Goal: Transaction & Acquisition: Purchase product/service

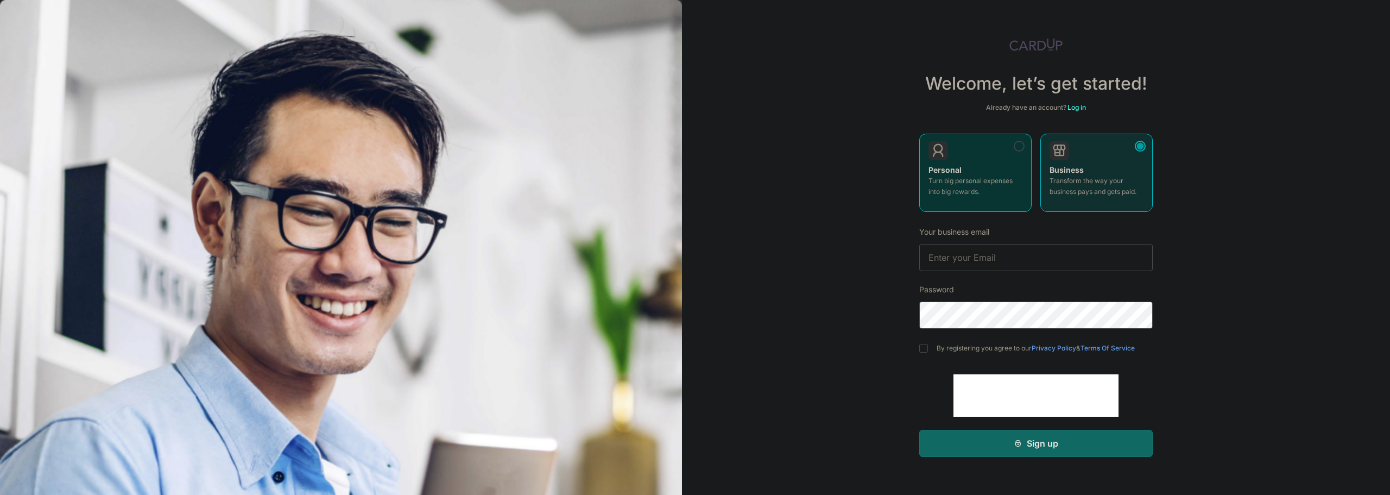
click at [964, 173] on div "Personal Turn big personal expenses into big rewards." at bounding box center [976, 184] width 94 height 38
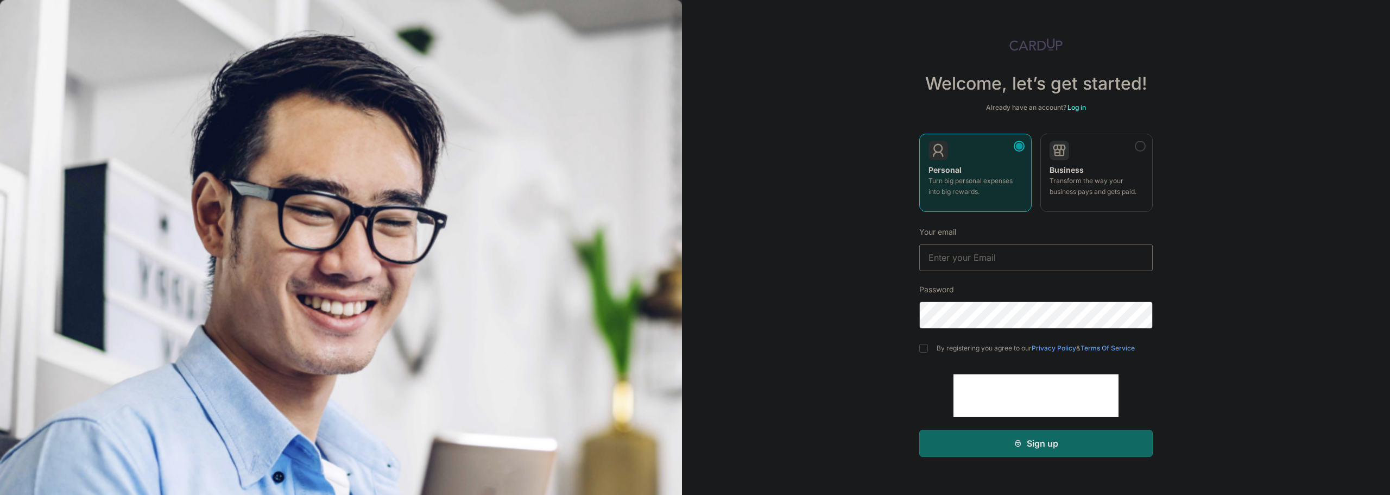
click at [1006, 260] on input "text" at bounding box center [1035, 257] width 233 height 27
type input "nashlie1@gmail.com"
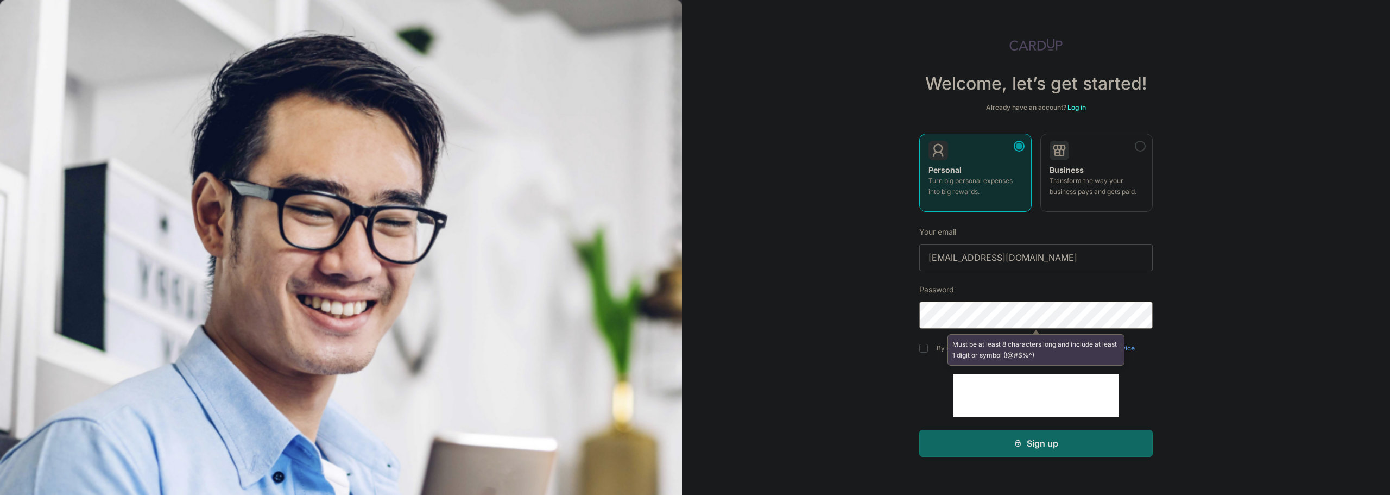
click at [759, 309] on div "Welcome, let’s get started! Already have an account? Log in Personal Turn big p…" at bounding box center [1036, 247] width 708 height 495
click at [926, 346] on input "checkbox" at bounding box center [923, 348] width 9 height 9
checkbox input "true"
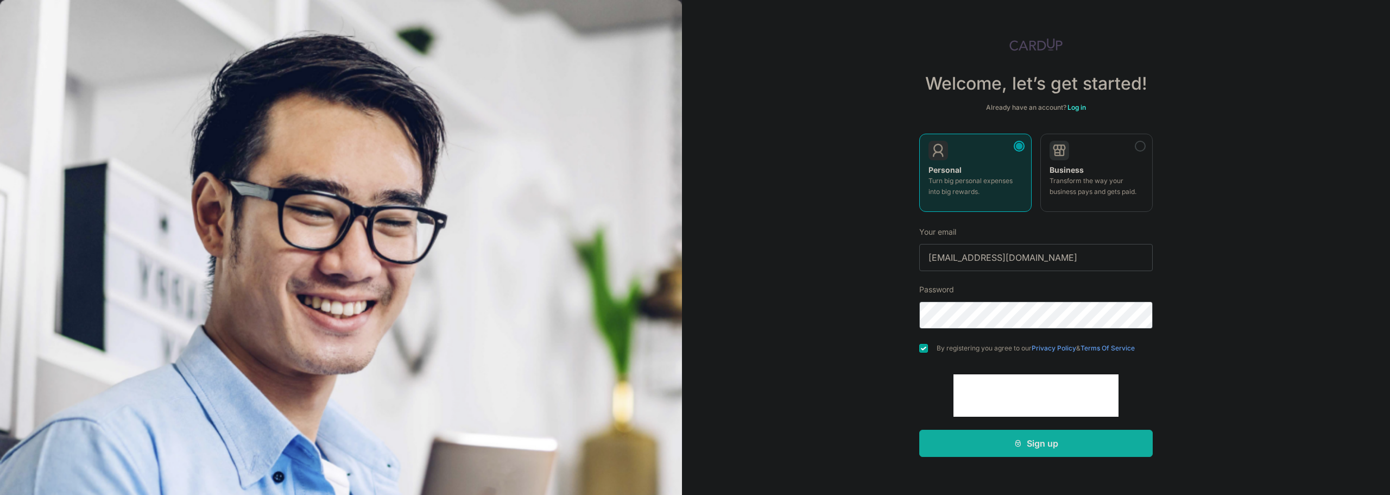
click at [996, 444] on button "Sign up" at bounding box center [1035, 443] width 233 height 27
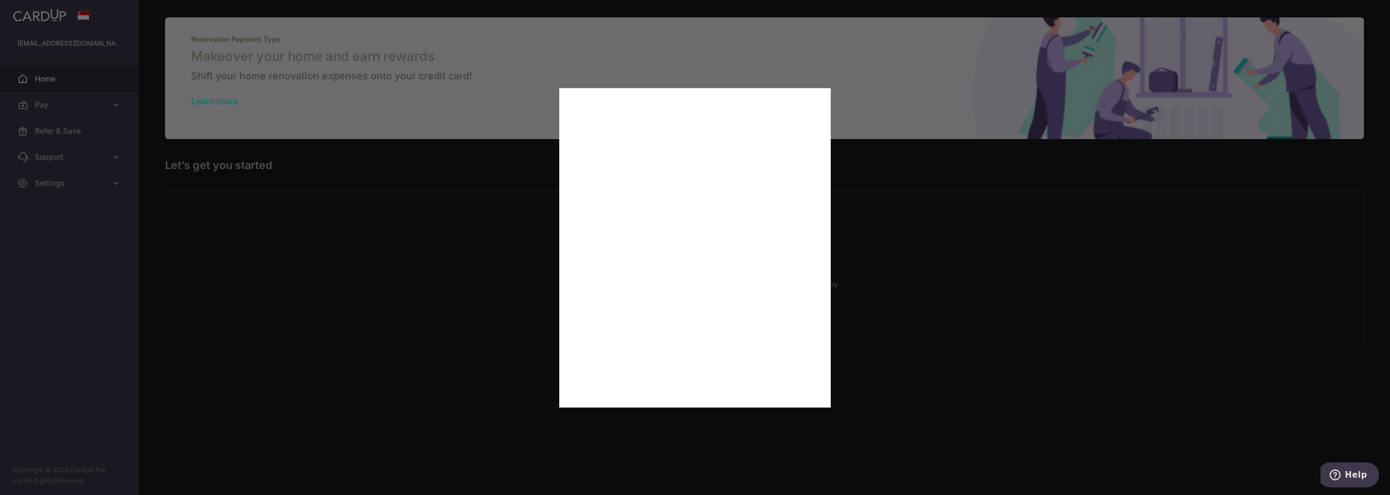
click at [268, 427] on div at bounding box center [702, 250] width 1404 height 500
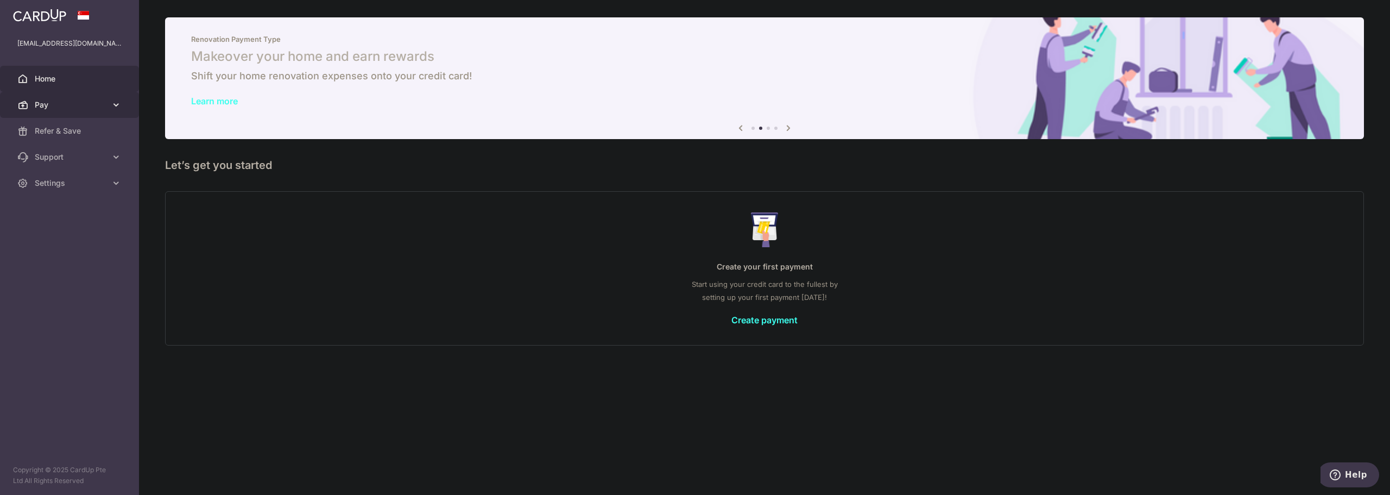
click at [46, 107] on span "Pay" at bounding box center [71, 104] width 72 height 11
click at [61, 128] on span "Payments" at bounding box center [71, 130] width 72 height 11
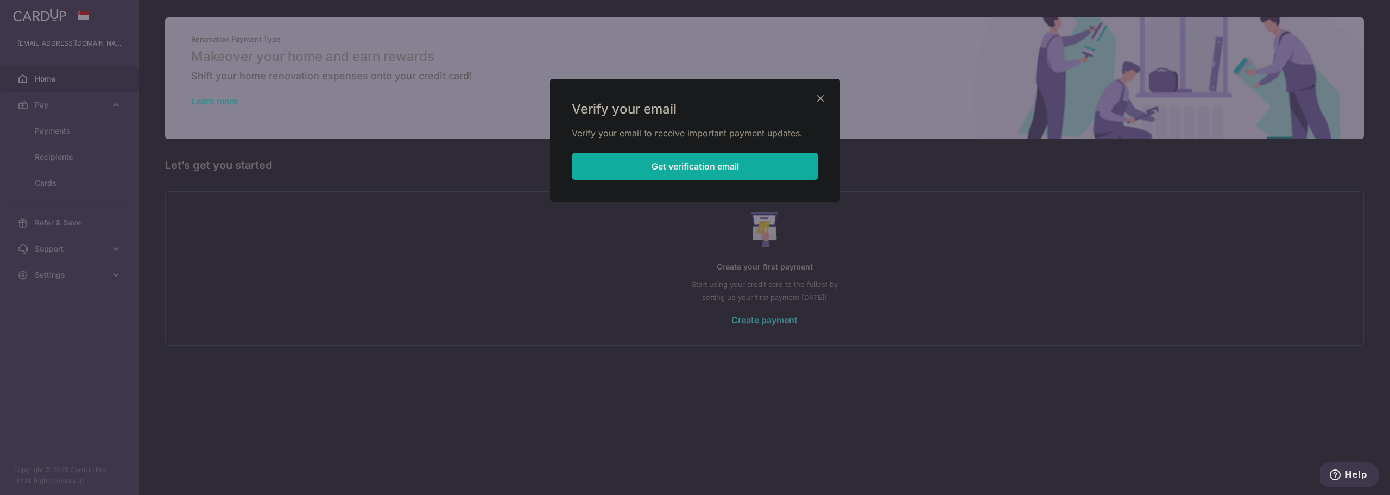
click at [738, 162] on button "Get verification email" at bounding box center [695, 166] width 247 height 27
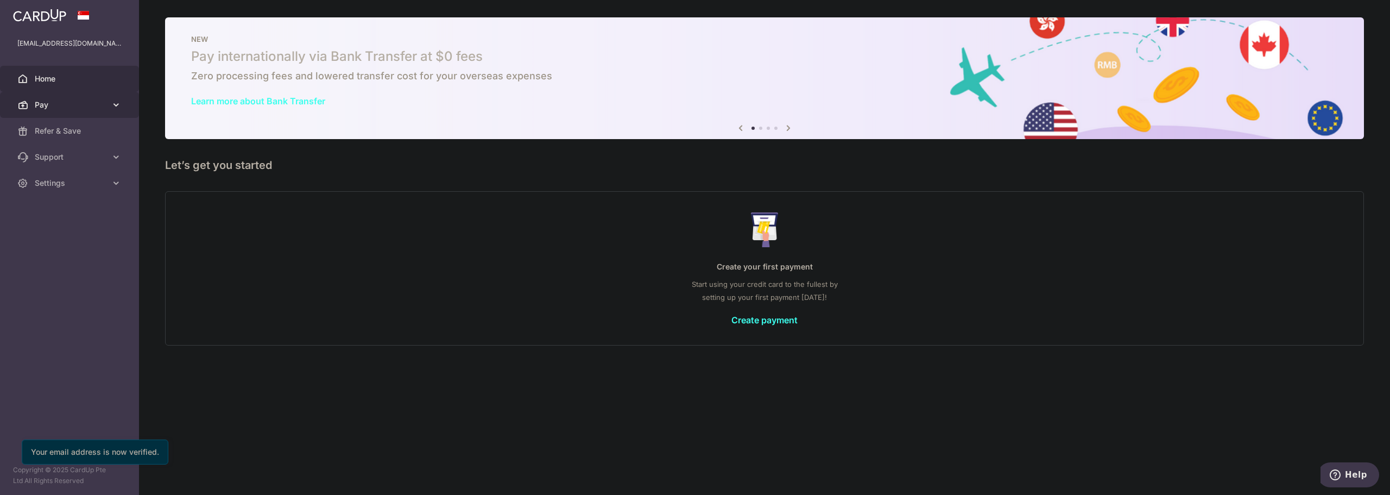
click at [46, 106] on span "Pay" at bounding box center [71, 104] width 72 height 11
click at [46, 125] on link "Payments" at bounding box center [69, 131] width 139 height 26
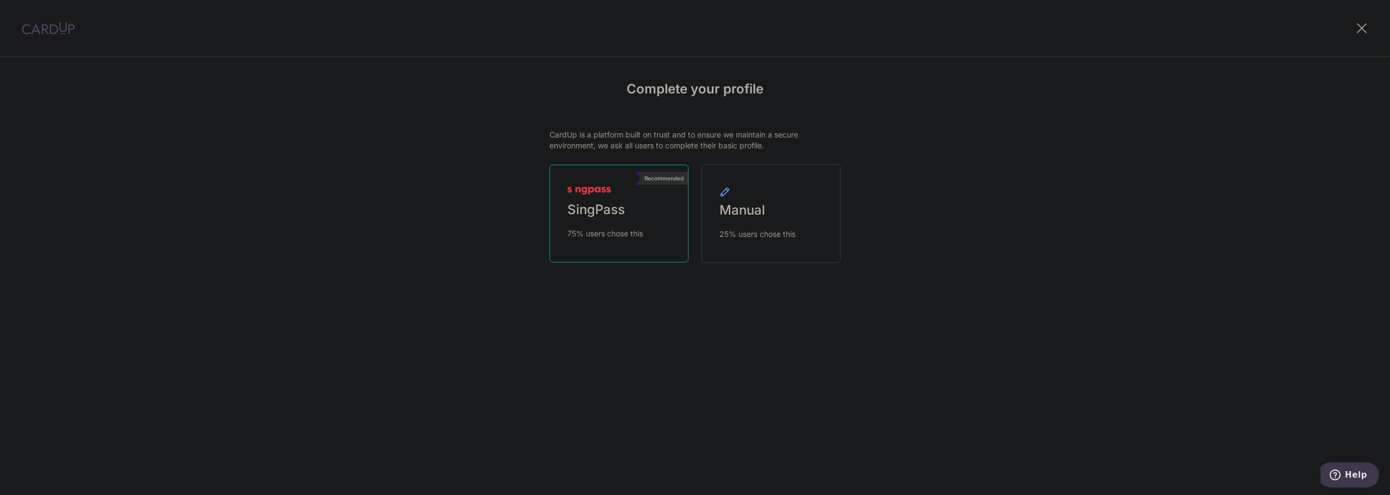
click at [626, 194] on link "Recommended SingPass 75% users chose this" at bounding box center [619, 214] width 139 height 98
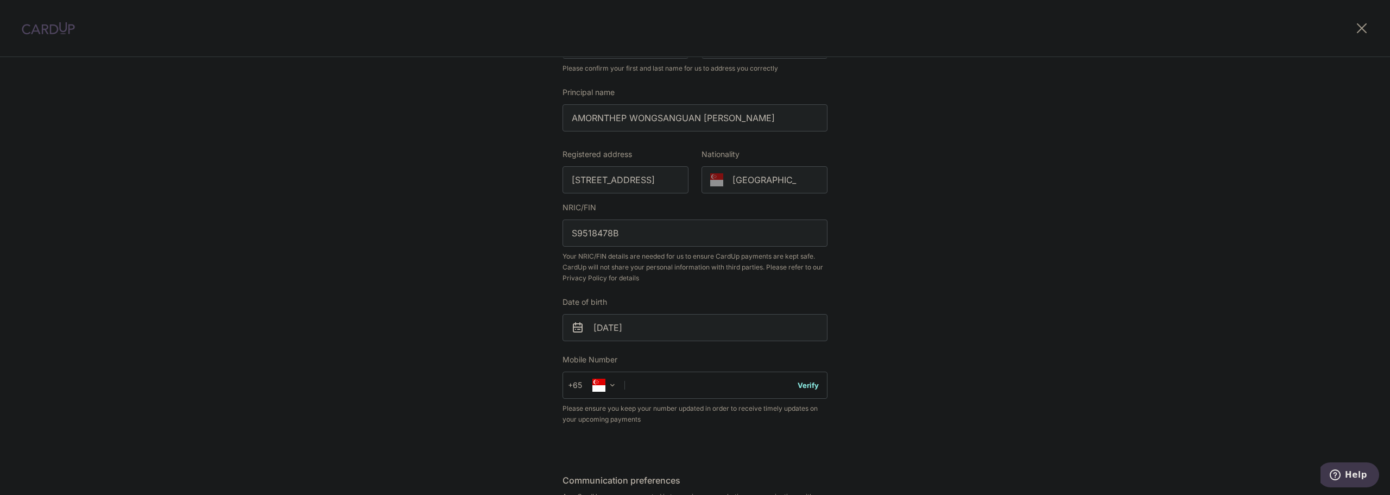
scroll to position [217, 0]
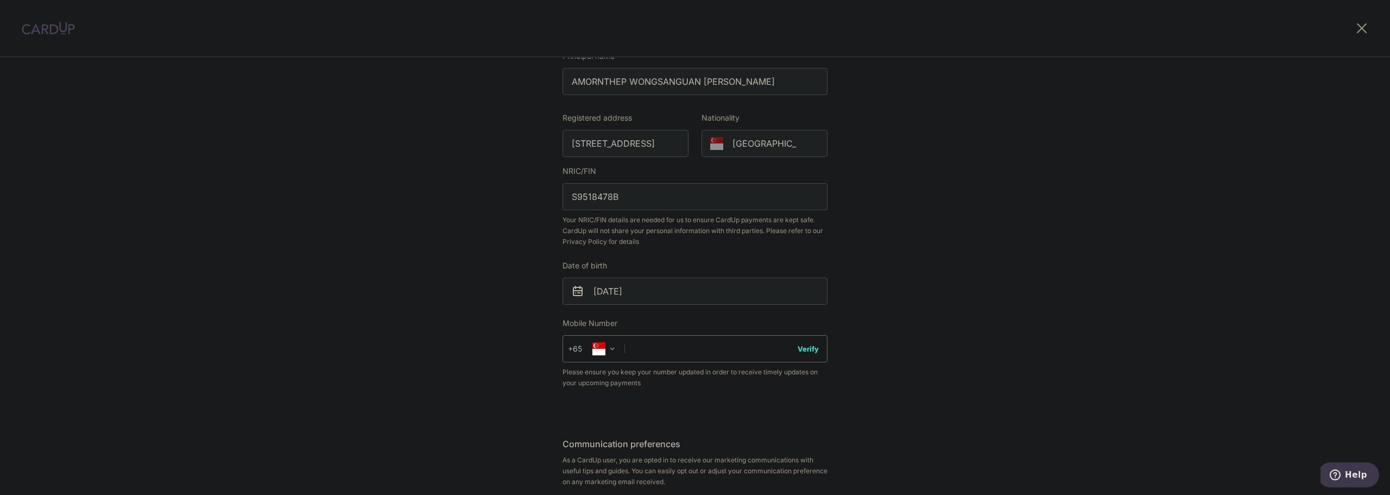
click at [657, 355] on input "text" at bounding box center [695, 348] width 265 height 27
type input "97508883"
click at [444, 367] on div "Review your details Your Details Please provide your full name as per your NRIC…" at bounding box center [695, 213] width 1390 height 747
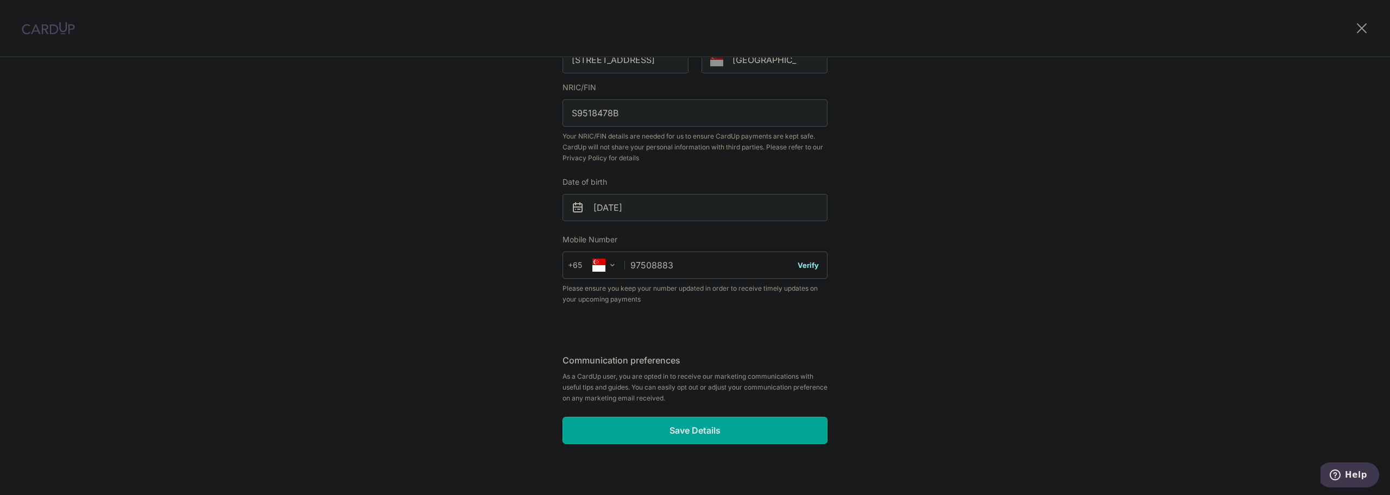
scroll to position [310, 0]
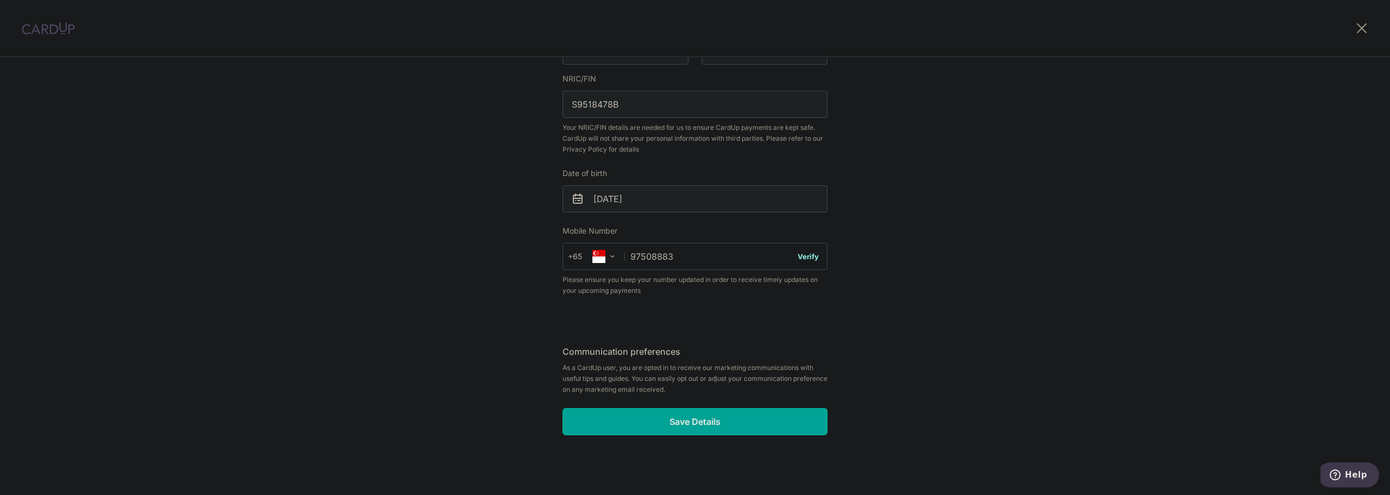
click at [805, 255] on button "Verify" at bounding box center [808, 256] width 21 height 11
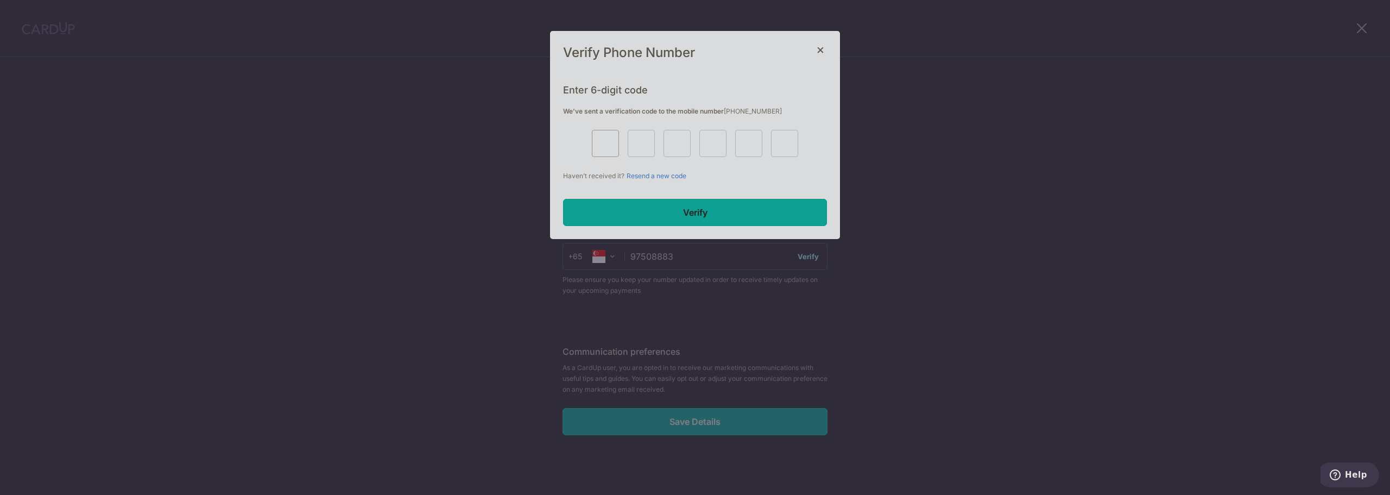
click at [592, 133] on input "text" at bounding box center [605, 143] width 27 height 27
type input "9"
type input "8"
type input "2"
type input "0"
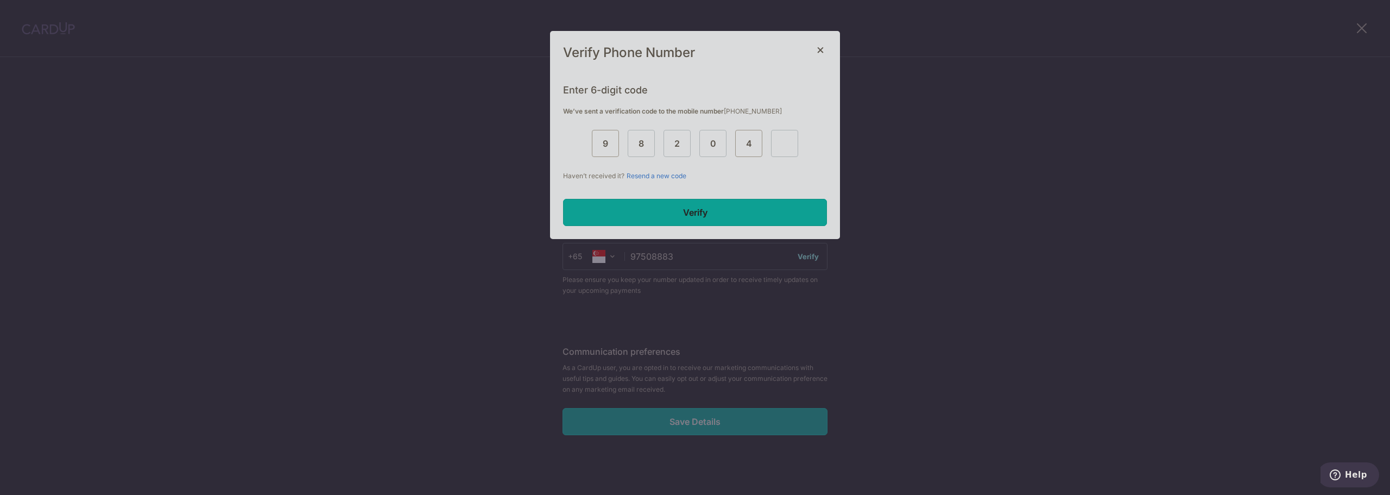
type input "4"
type input "1"
click at [765, 209] on input "Verify" at bounding box center [695, 212] width 264 height 27
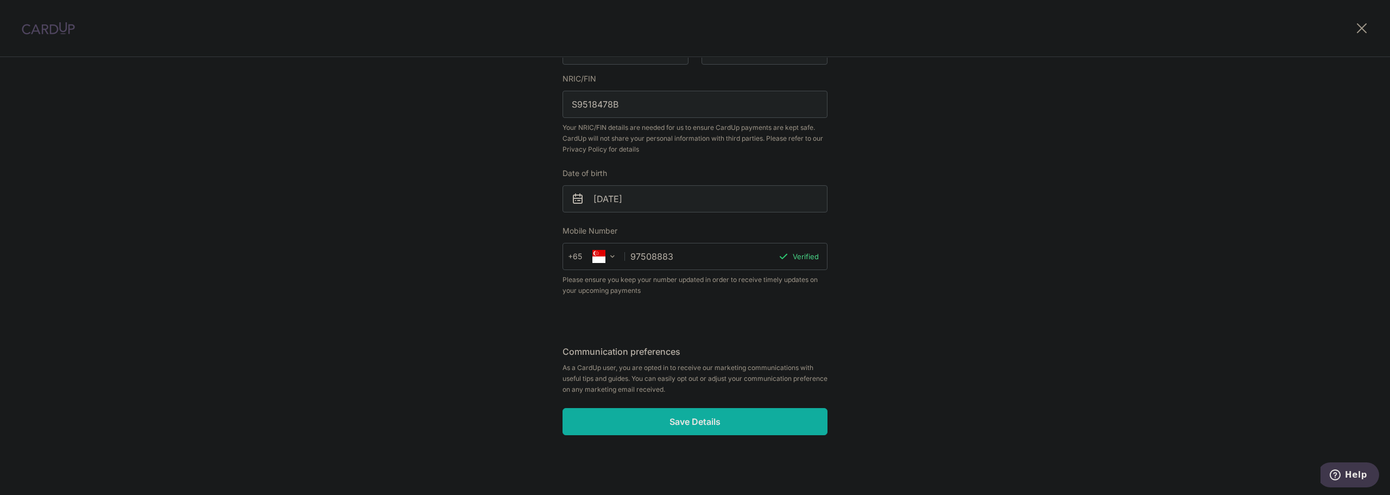
click at [718, 421] on input "Save Details" at bounding box center [695, 421] width 265 height 27
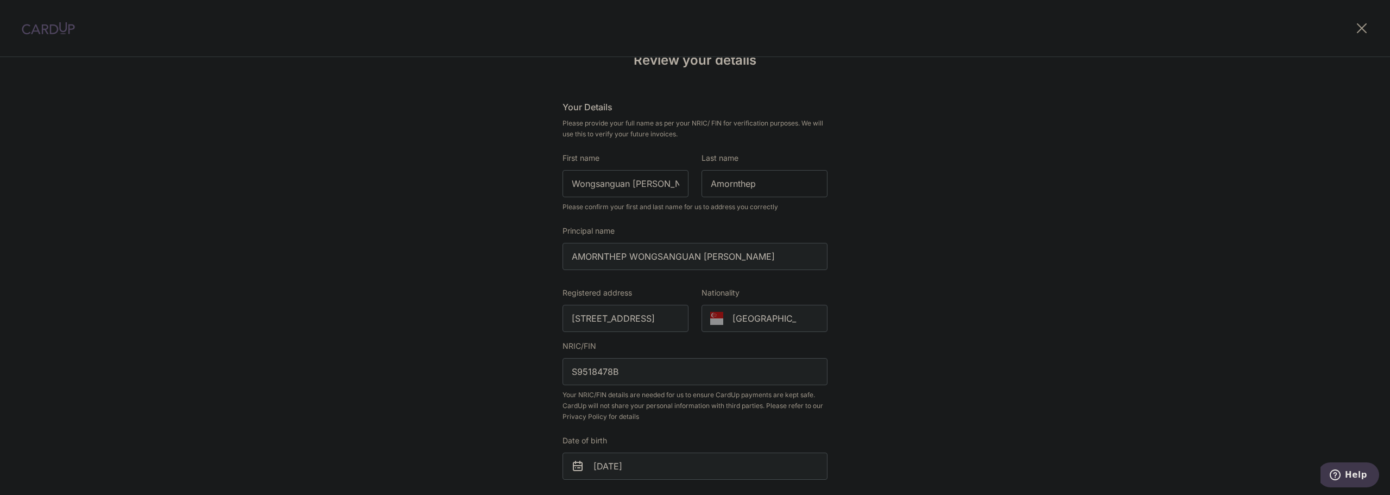
scroll to position [38, 0]
click at [638, 191] on input "Wongsanguan Nashlie Yao" at bounding box center [626, 187] width 126 height 27
click at [580, 186] on input "Wongsanguan Nashlie Yao" at bounding box center [626, 187] width 126 height 27
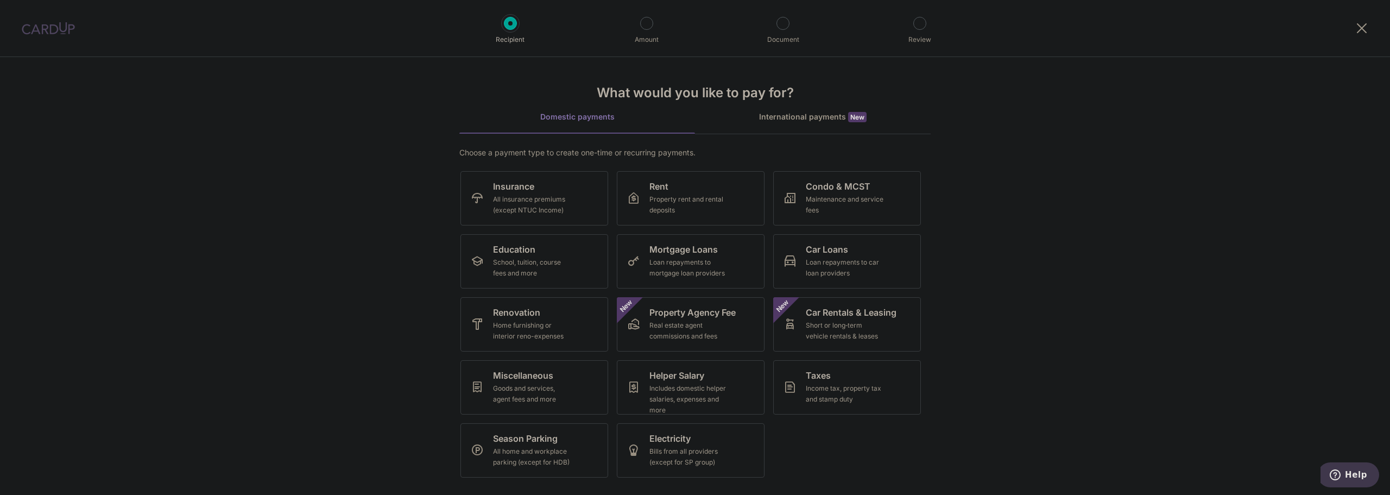
click at [470, 151] on div "Choose a payment type to create one-time or recurring payments." at bounding box center [694, 152] width 471 height 11
click at [545, 343] on link "Renovation Home furnishing or interior reno-expenses" at bounding box center [534, 324] width 148 height 54
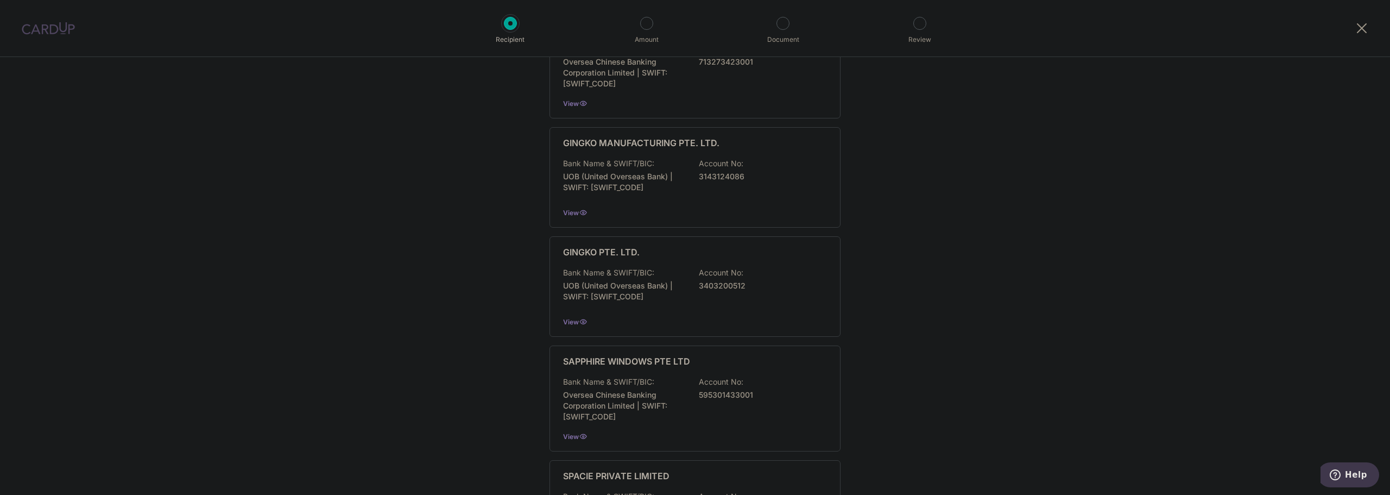
scroll to position [380, 0]
click at [945, 280] on div "Who would you like to pay? Add a new recipient or select from our recipient dir…" at bounding box center [695, 168] width 1390 height 983
click at [572, 321] on span "View" at bounding box center [571, 321] width 16 height 8
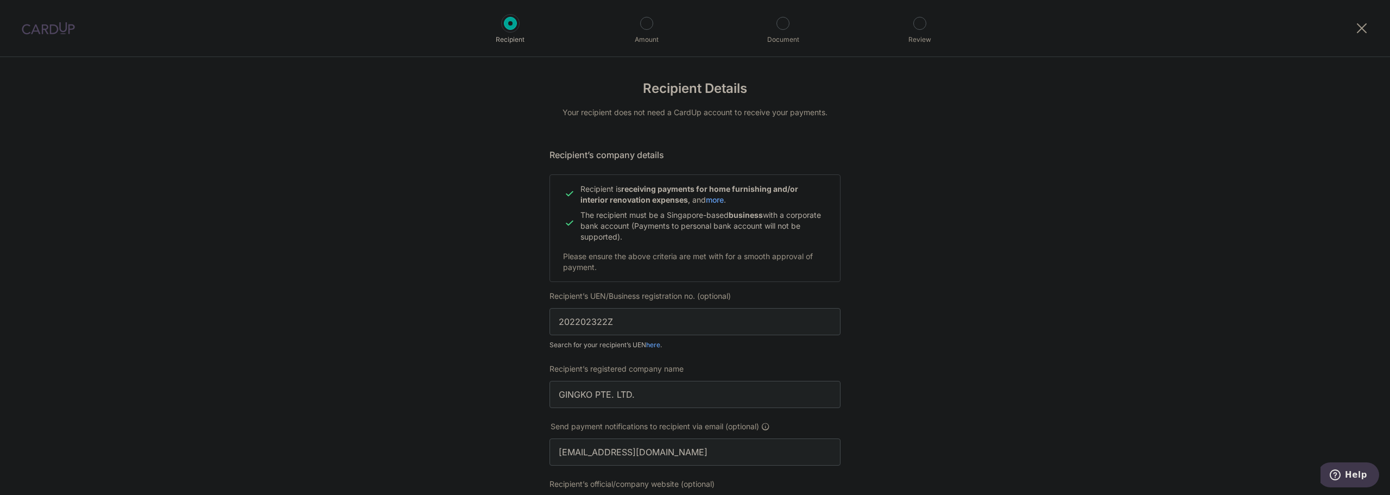
click at [917, 329] on div "Recipient Details Your recipient does not need a CardUp account to receive your…" at bounding box center [695, 458] width 1390 height 802
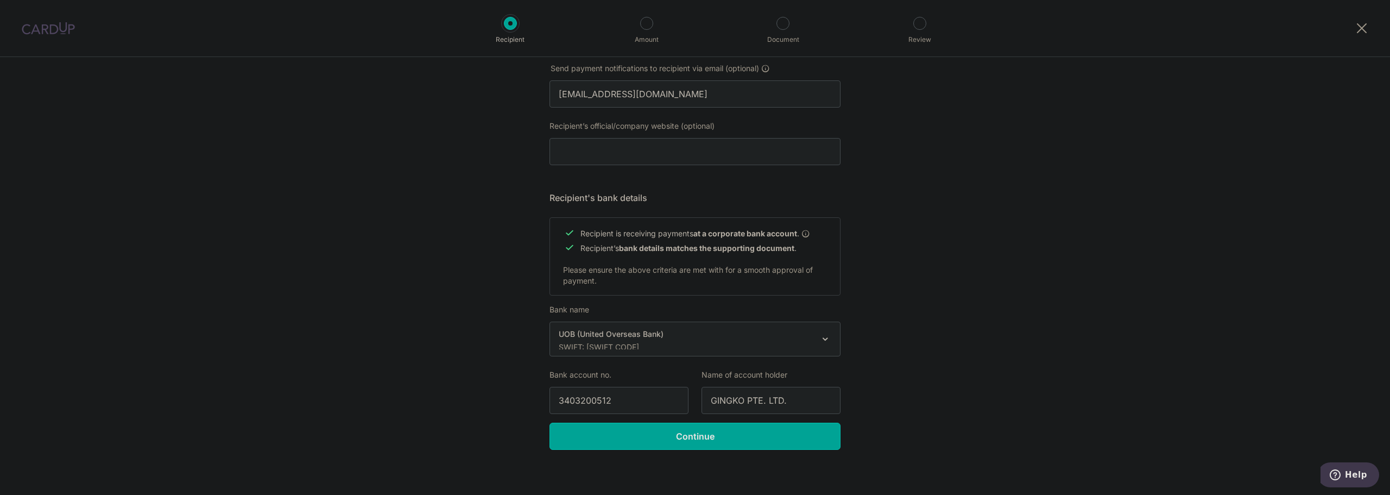
scroll to position [364, 0]
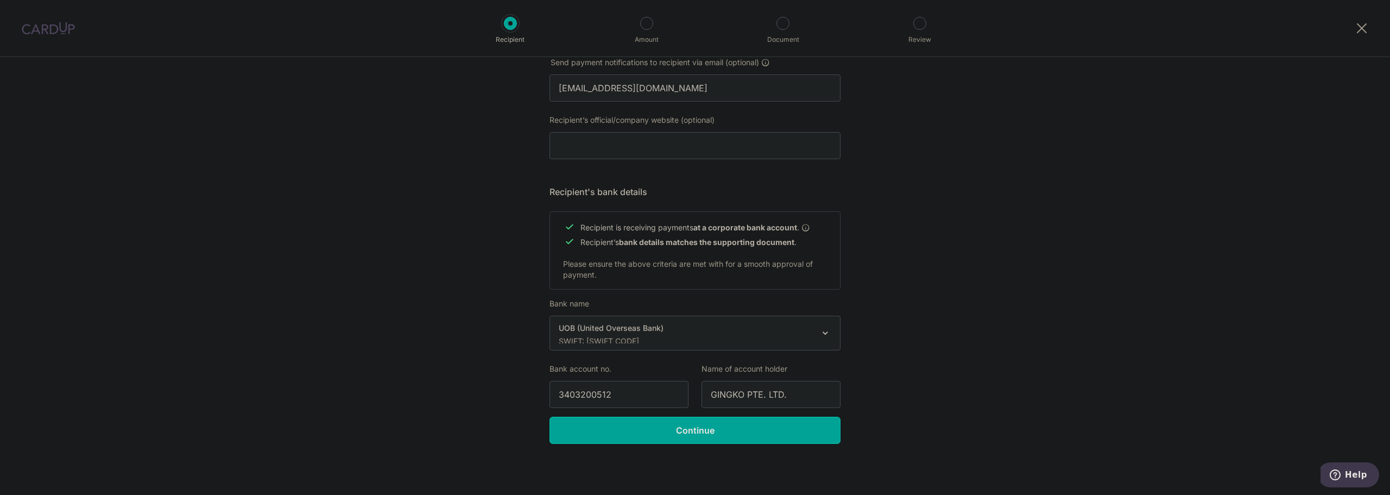
click at [1039, 396] on div "Recipient Details Your recipient does not need a CardUp account to receive your…" at bounding box center [695, 94] width 1390 height 802
click at [784, 428] on input "Continue" at bounding box center [695, 429] width 291 height 27
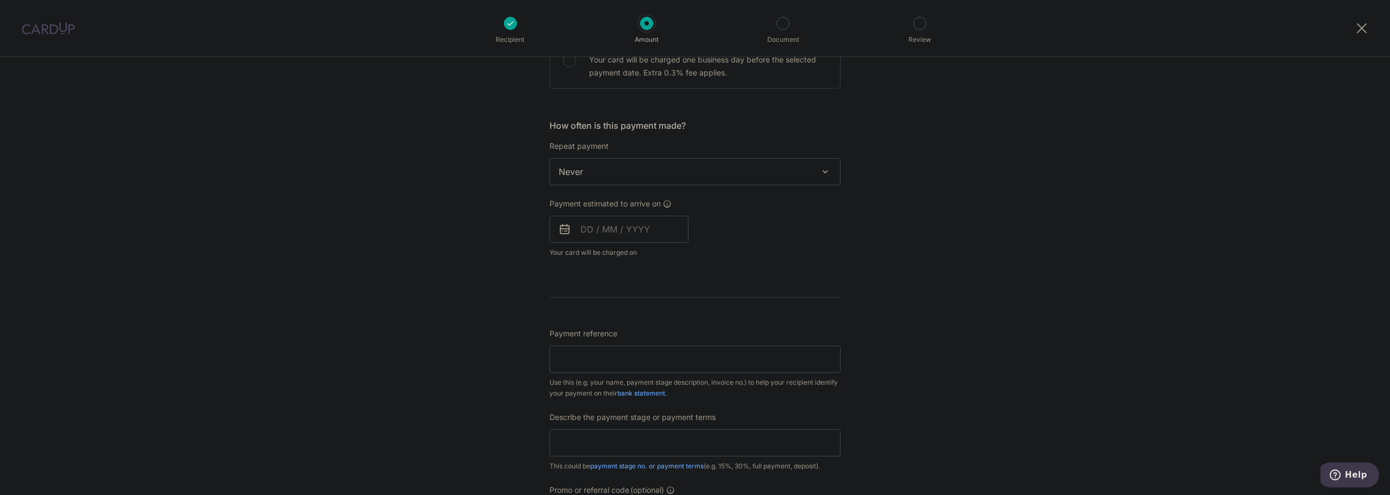
scroll to position [617, 0]
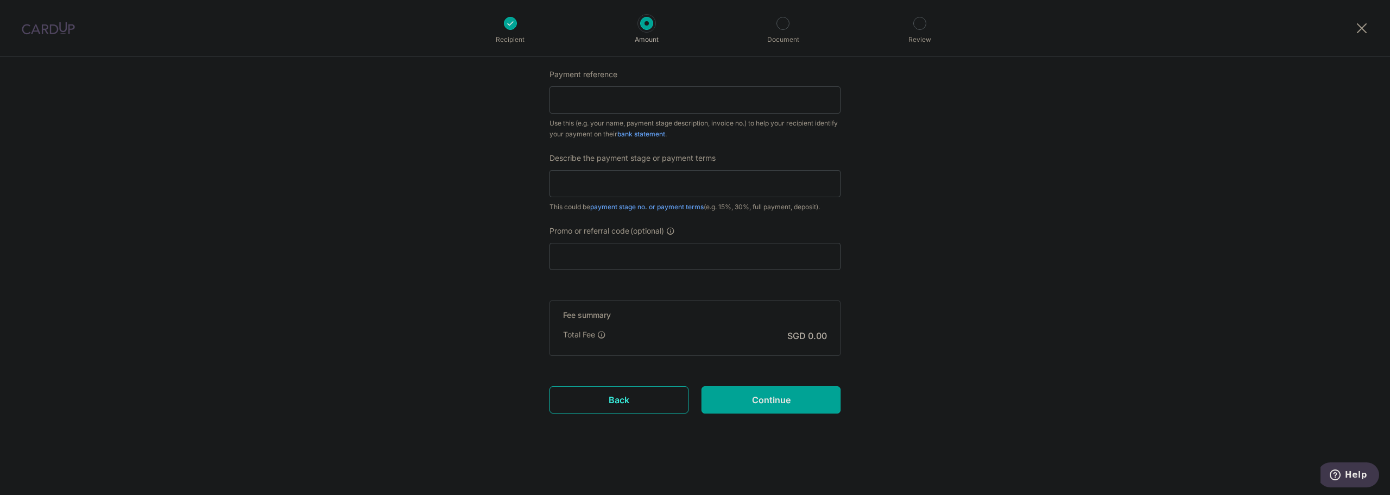
click at [646, 409] on link "Back" at bounding box center [619, 399] width 139 height 27
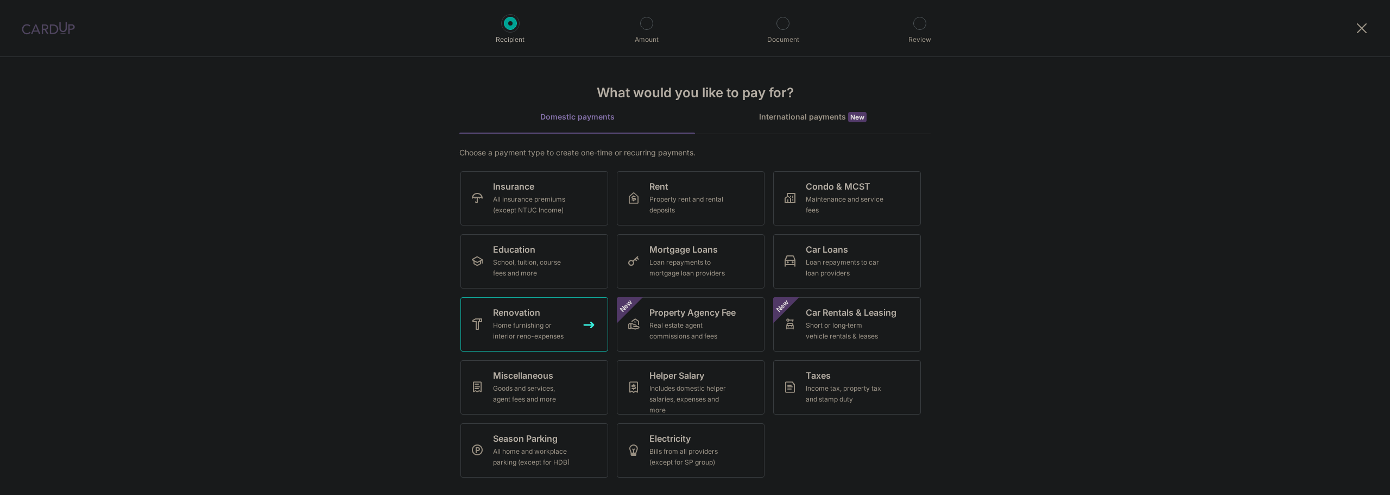
click at [572, 311] on link "Renovation Home furnishing or interior reno-expenses" at bounding box center [534, 324] width 148 height 54
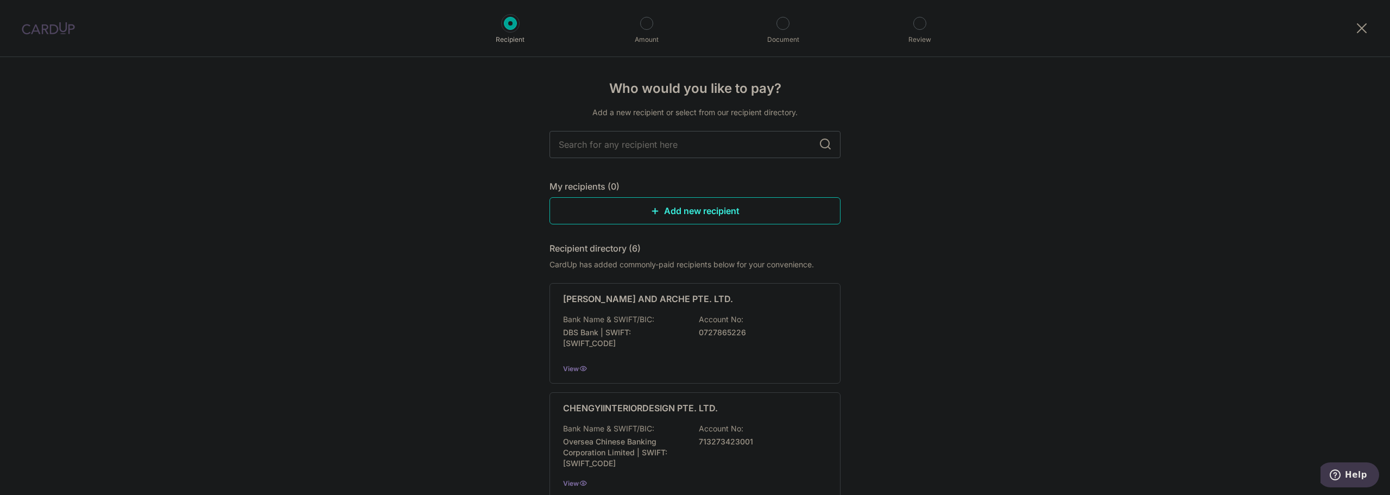
click at [706, 209] on link "Add new recipient" at bounding box center [695, 210] width 291 height 27
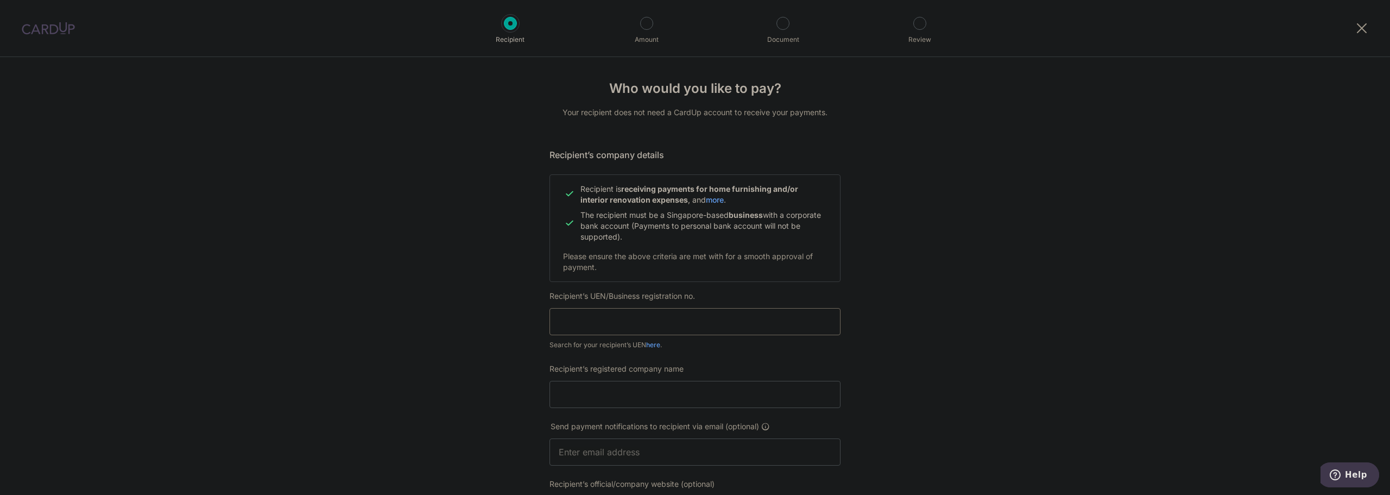
click at [654, 323] on input "text" at bounding box center [695, 321] width 291 height 27
click at [630, 325] on input "text" at bounding box center [695, 321] width 291 height 27
paste input "202202322Z001"
type input "202202322Z001"
click at [498, 408] on div "Who would you like to pay? Your recipient does not need a CardUp account to rec…" at bounding box center [695, 465] width 1390 height 817
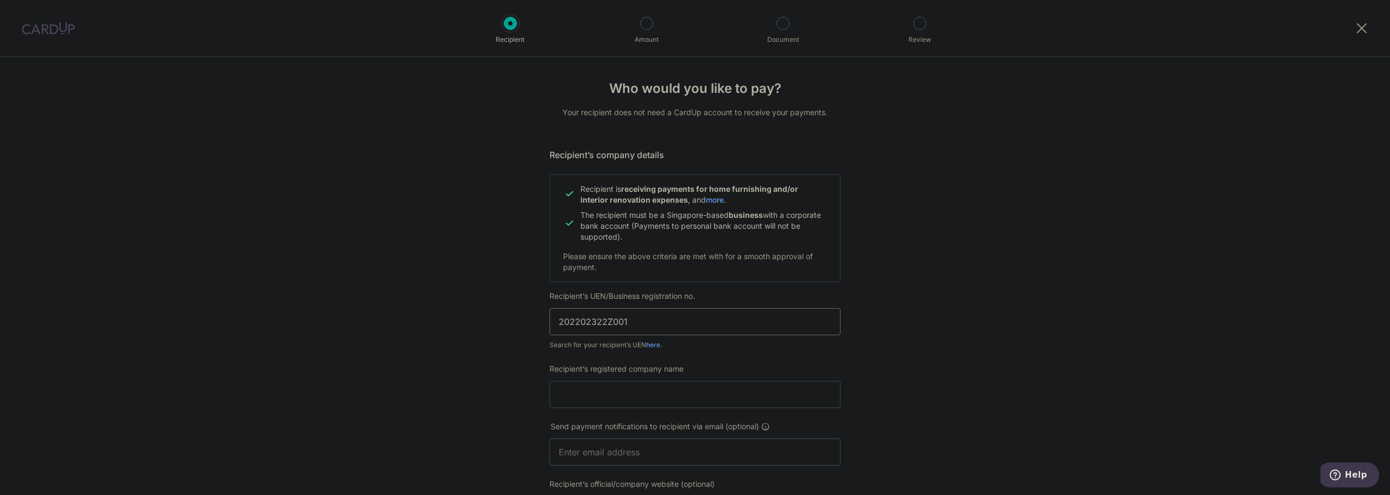
click at [558, 324] on input "202202322Z001" at bounding box center [695, 321] width 291 height 27
click at [624, 394] on input "Recipient’s registered company name" at bounding box center [695, 394] width 291 height 27
click at [640, 409] on div "Recipient’s registered company name" at bounding box center [695, 392] width 304 height 58
click at [652, 397] on input "Recipient’s registered company name" at bounding box center [695, 394] width 291 height 27
paste input "GinGko Pte Ltd"
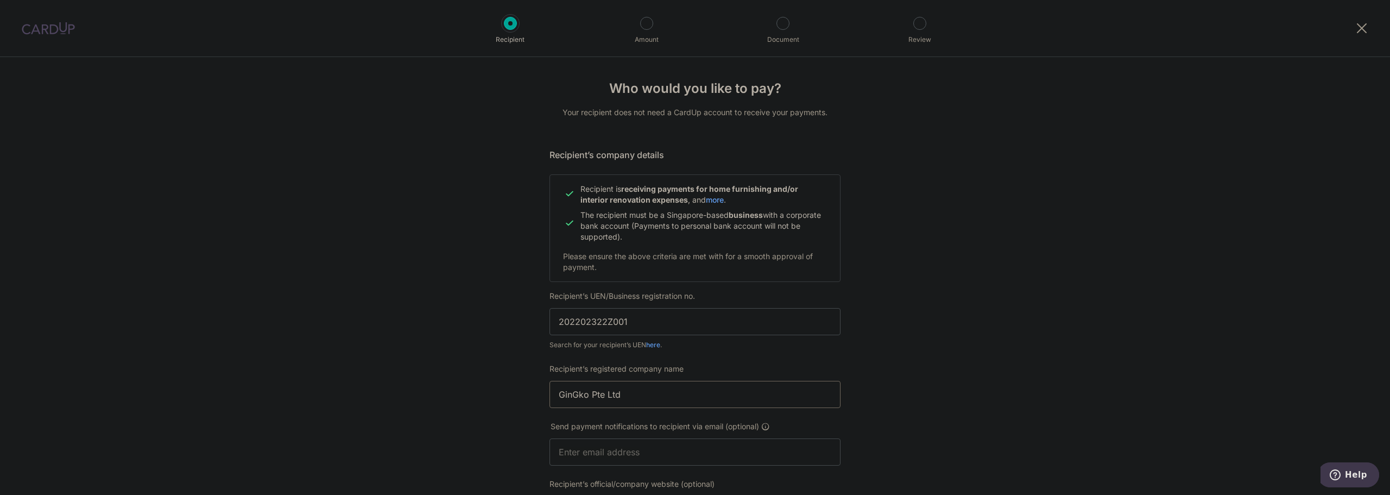
type input "GinGko Pte Ltd"
click at [293, 400] on div "Who would you like to pay? Your recipient does not need a CardUp account to rec…" at bounding box center [695, 465] width 1390 height 817
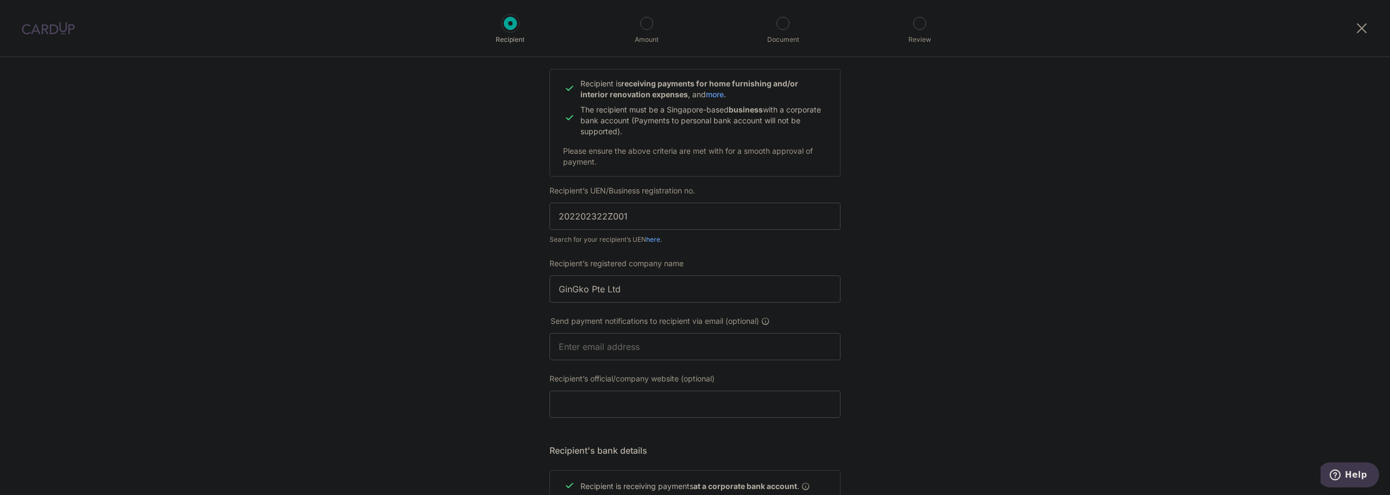
scroll to position [109, 0]
click at [650, 352] on input "text" at bounding box center [695, 343] width 291 height 27
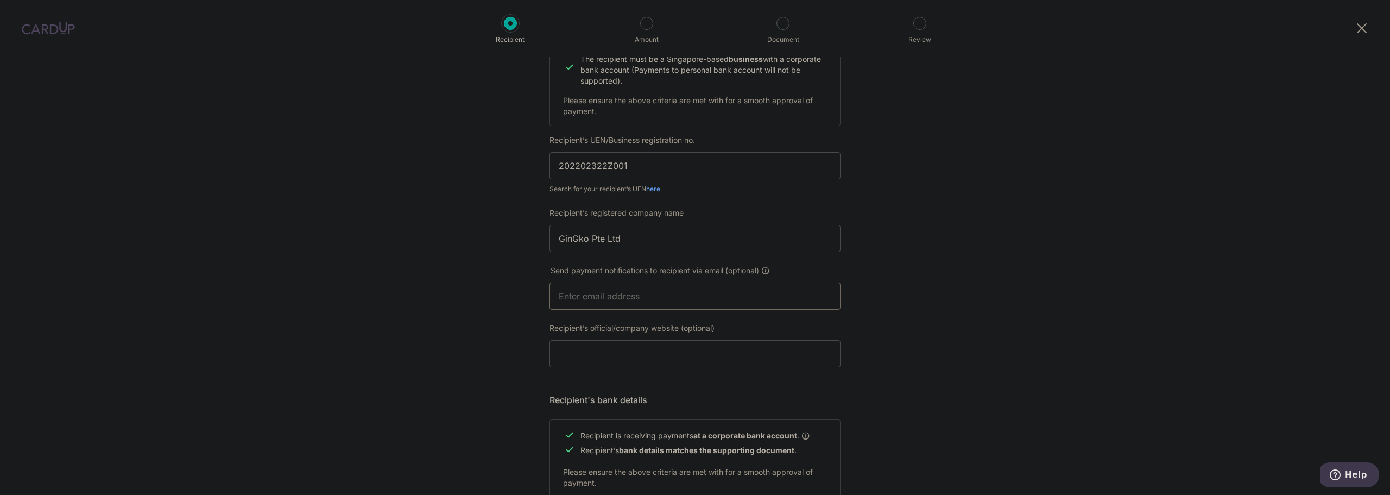
scroll to position [163, 0]
click at [614, 352] on input "Recipient’s official/company website (optional)" at bounding box center [695, 346] width 291 height 27
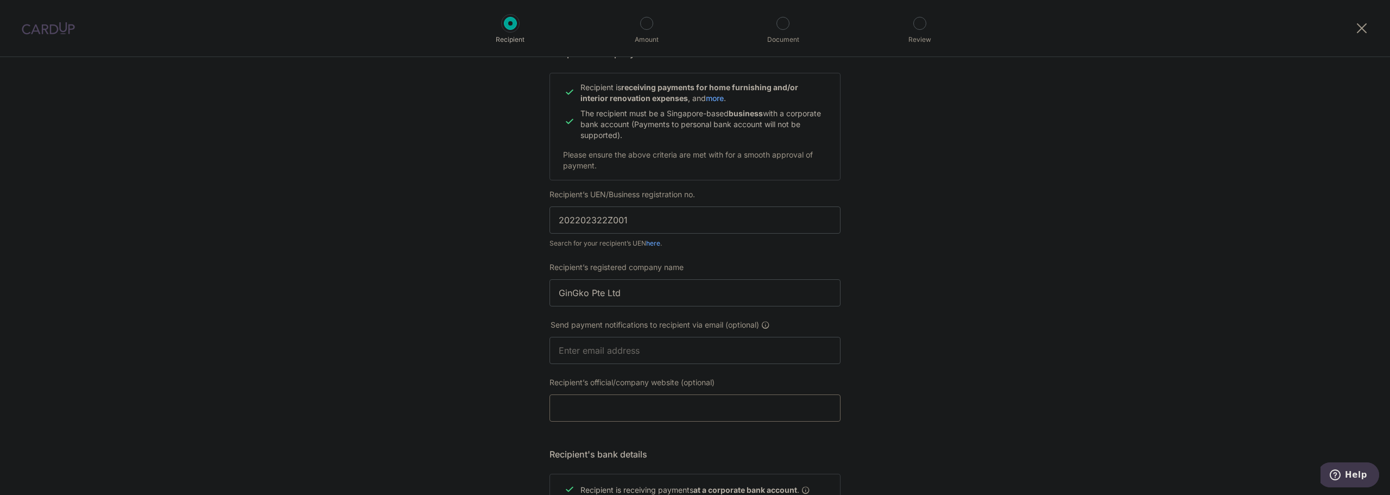
scroll to position [109, 0]
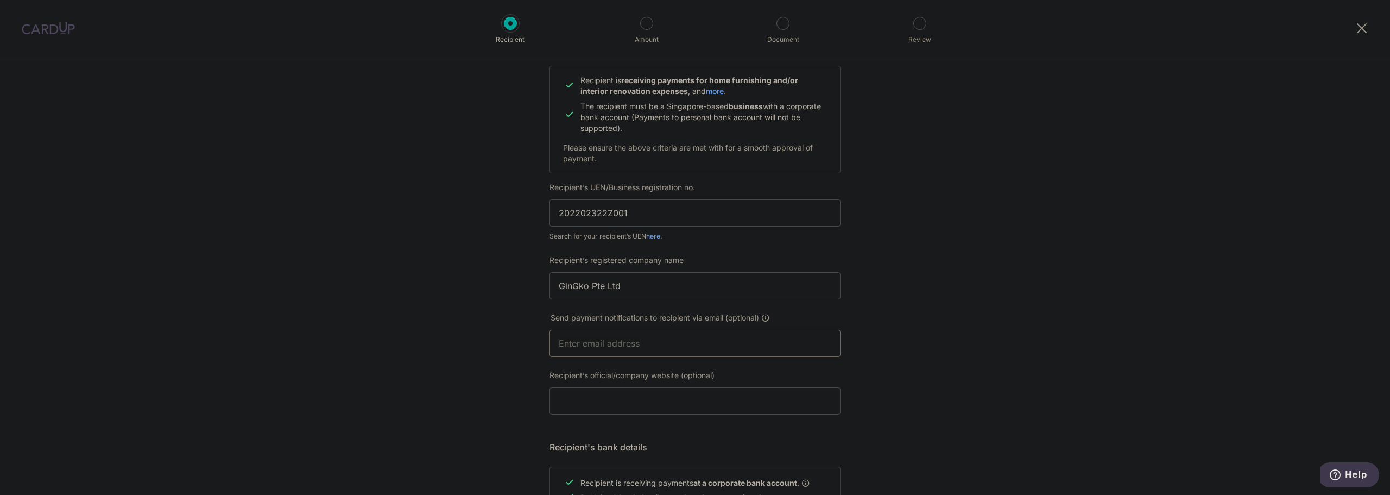
click at [634, 349] on input "text" at bounding box center [695, 343] width 291 height 27
drag, startPoint x: 455, startPoint y: 365, endPoint x: 459, endPoint y: 361, distance: 5.8
click at [455, 365] on div "Who would you like to pay? Your recipient does not need a CardUp account to rec…" at bounding box center [695, 356] width 1390 height 817
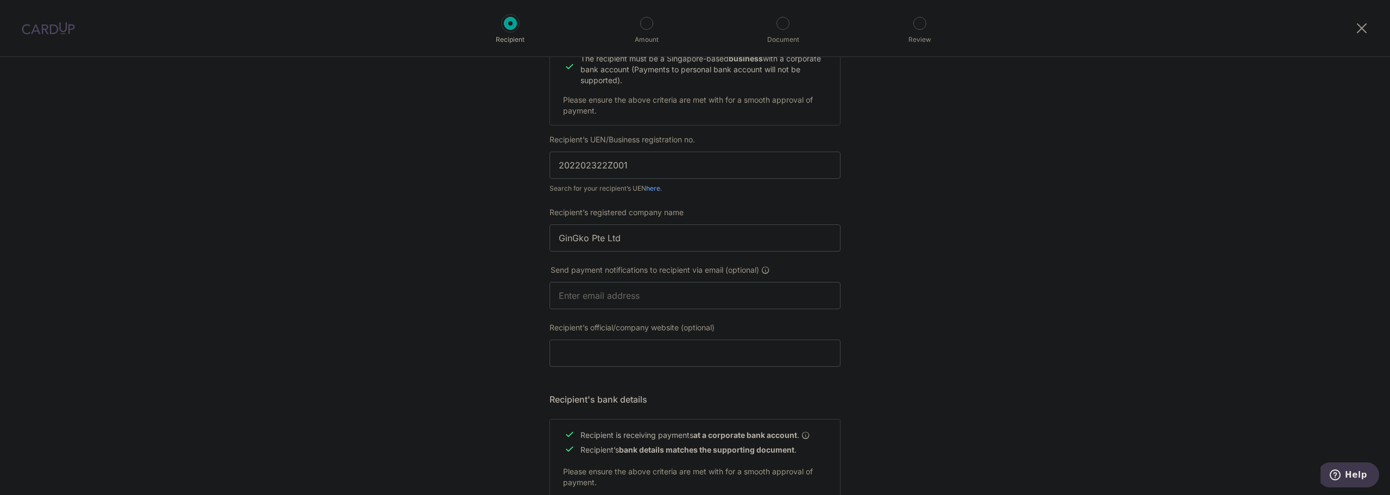
scroll to position [163, 0]
click at [602, 349] on input "Recipient’s official/company website (optional)" at bounding box center [695, 346] width 291 height 27
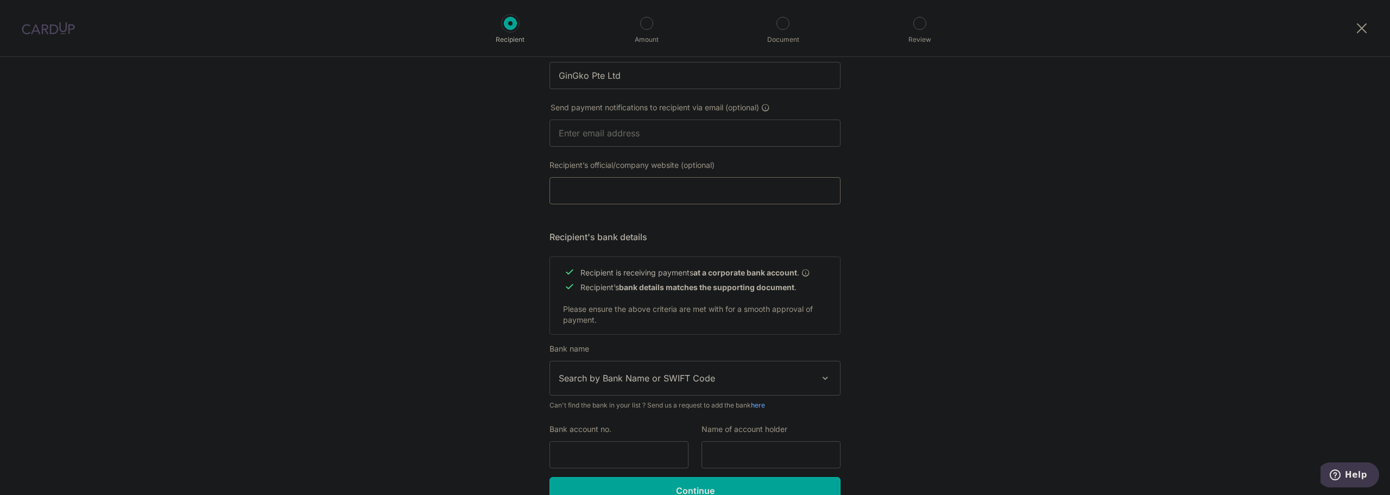
scroll to position [326, 0]
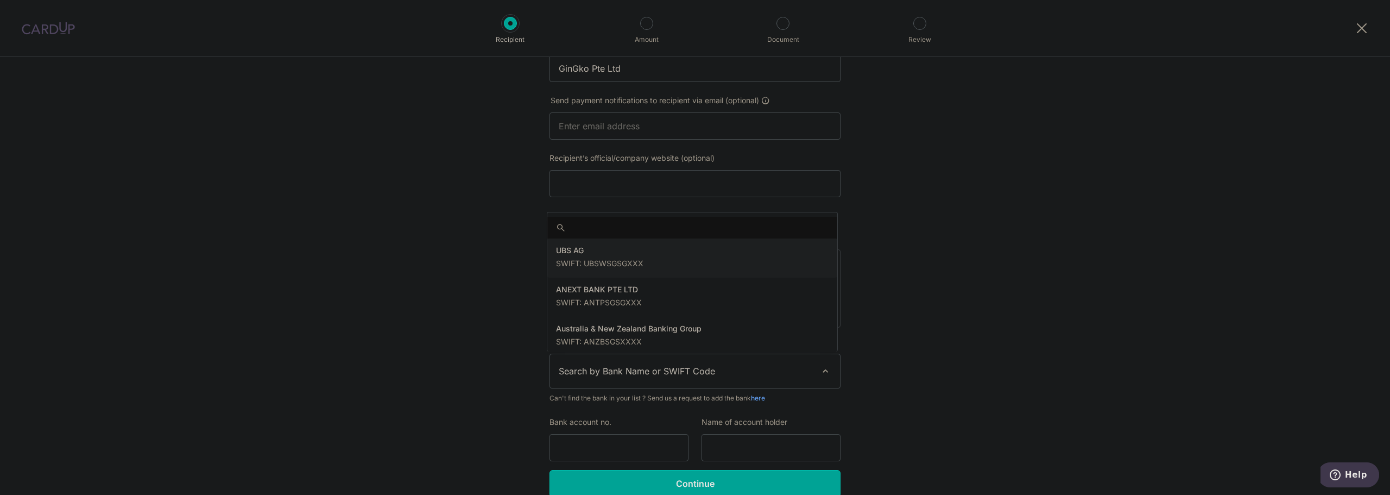
click at [788, 376] on span "Search by Bank Name or SWIFT Code" at bounding box center [686, 370] width 255 height 13
click at [788, 377] on span "Search by Bank Name or SWIFT Code" at bounding box center [695, 371] width 290 height 34
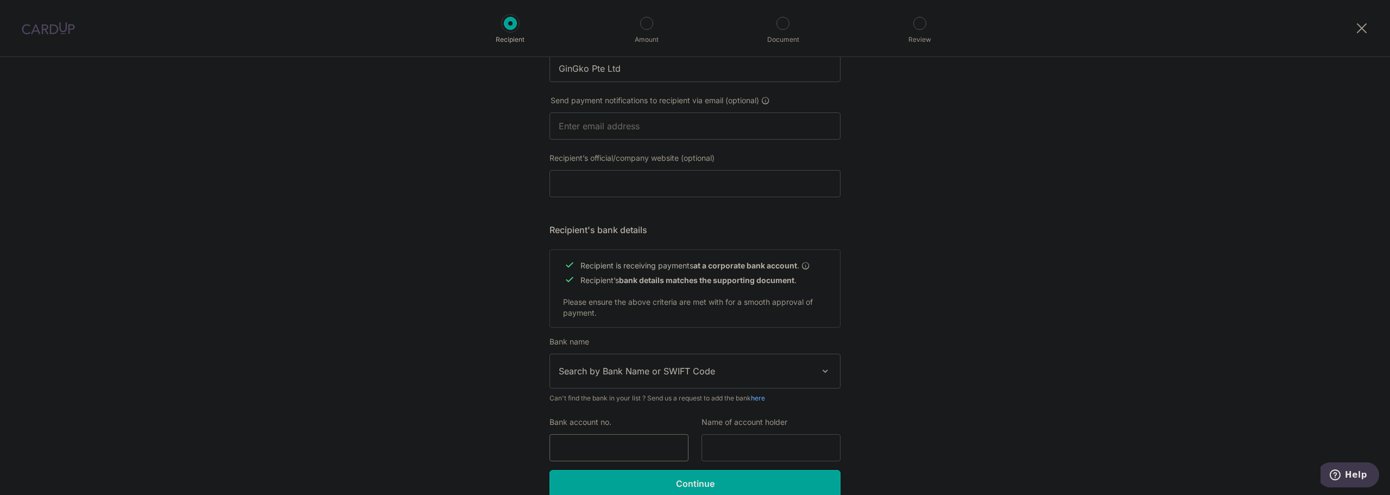
click at [638, 449] on input "Bank account no." at bounding box center [619, 447] width 139 height 27
click at [595, 447] on input "Bank account no." at bounding box center [619, 447] width 139 height 27
paste input "340-320-051-2"
type input "340-320-051-2"
click at [926, 408] on div "Who would you like to pay? Your recipient does not need a CardUp account to rec…" at bounding box center [695, 139] width 1390 height 817
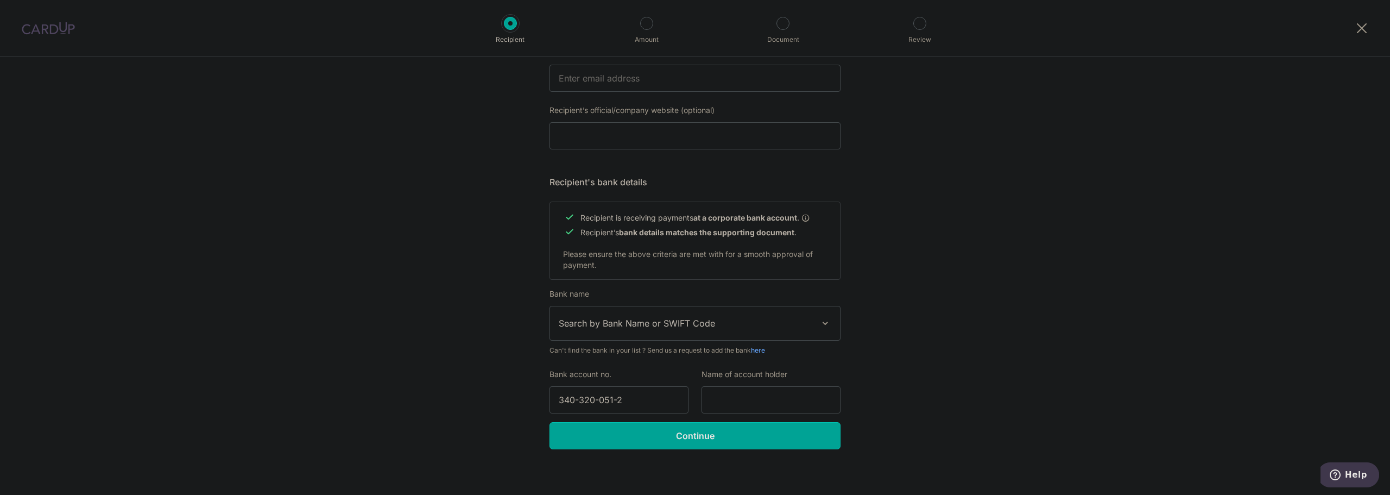
scroll to position [379, 0]
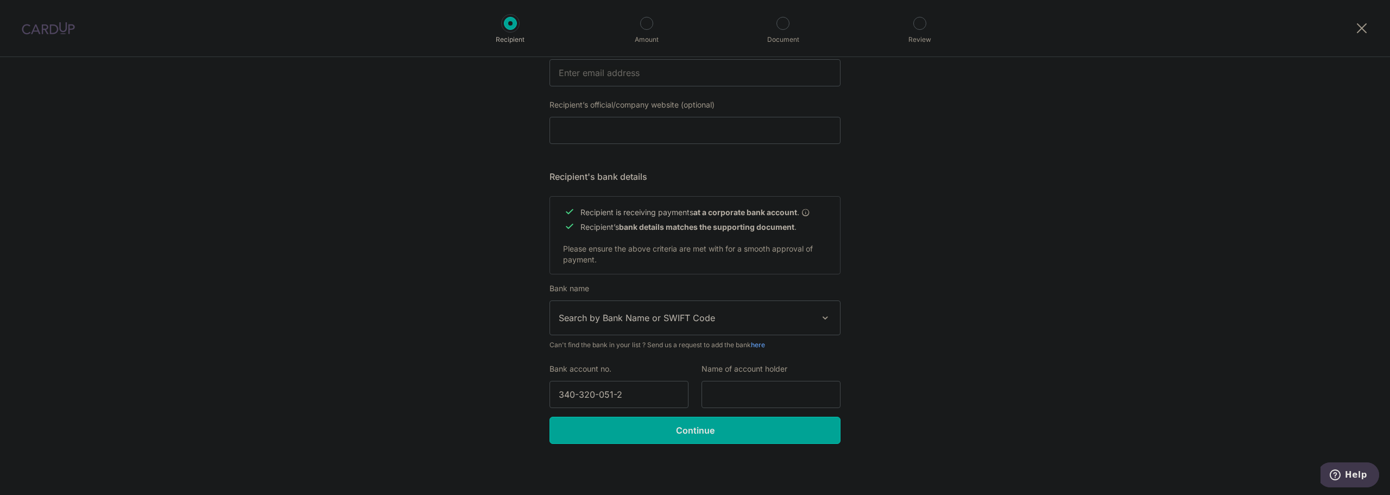
click at [683, 307] on span "Search by Bank Name or SWIFT Code" at bounding box center [695, 318] width 290 height 34
type input "UOB"
select select "18"
click at [457, 342] on div "Who would you like to pay? Your recipient does not need a CardUp account to rec…" at bounding box center [695, 86] width 1390 height 817
click at [583, 393] on input "340-320-051-2" at bounding box center [619, 394] width 139 height 27
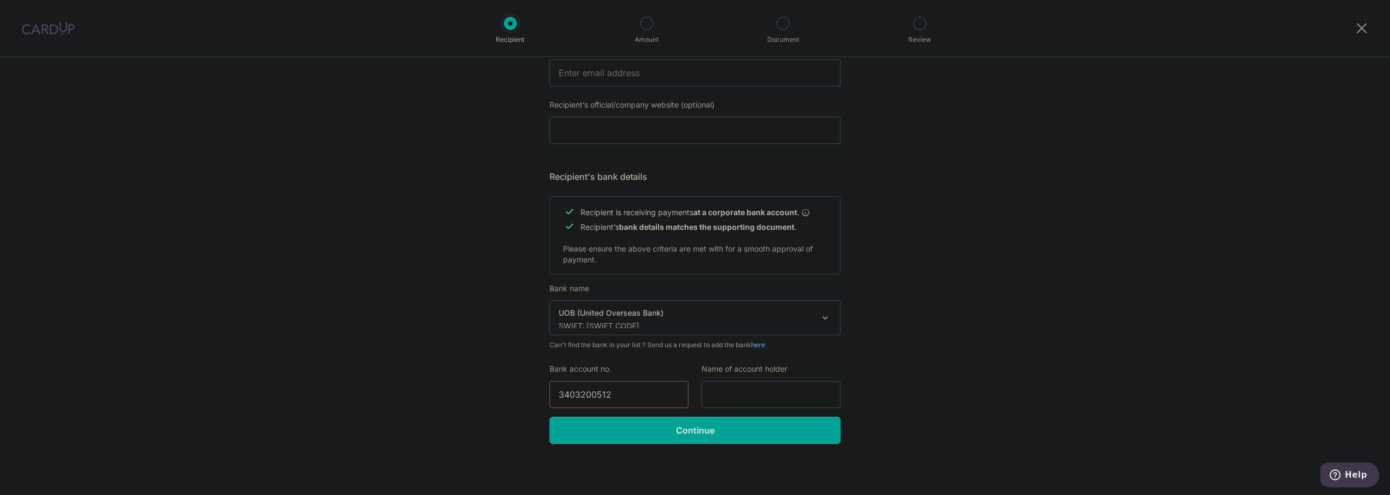
type input "3403200512"
drag, startPoint x: 1264, startPoint y: 260, endPoint x: 1159, endPoint y: 283, distance: 107.4
click at [1259, 263] on div "Who would you like to pay? Your recipient does not need a CardUp account to rec…" at bounding box center [695, 86] width 1390 height 817
click at [799, 393] on input "text" at bounding box center [771, 394] width 139 height 27
click at [912, 377] on div "Who would you like to pay? Your recipient does not need a CardUp account to rec…" at bounding box center [695, 86] width 1390 height 817
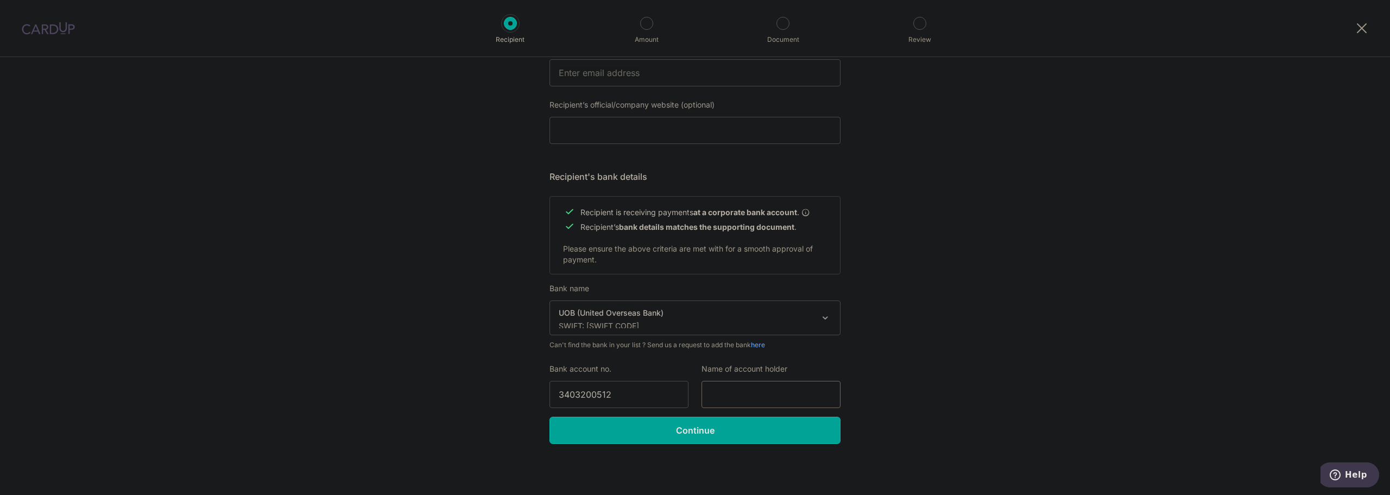
click at [725, 394] on input "text" at bounding box center [771, 394] width 139 height 27
click at [930, 345] on div "Who would you like to pay? Your recipient does not need a CardUp account to rec…" at bounding box center [695, 86] width 1390 height 817
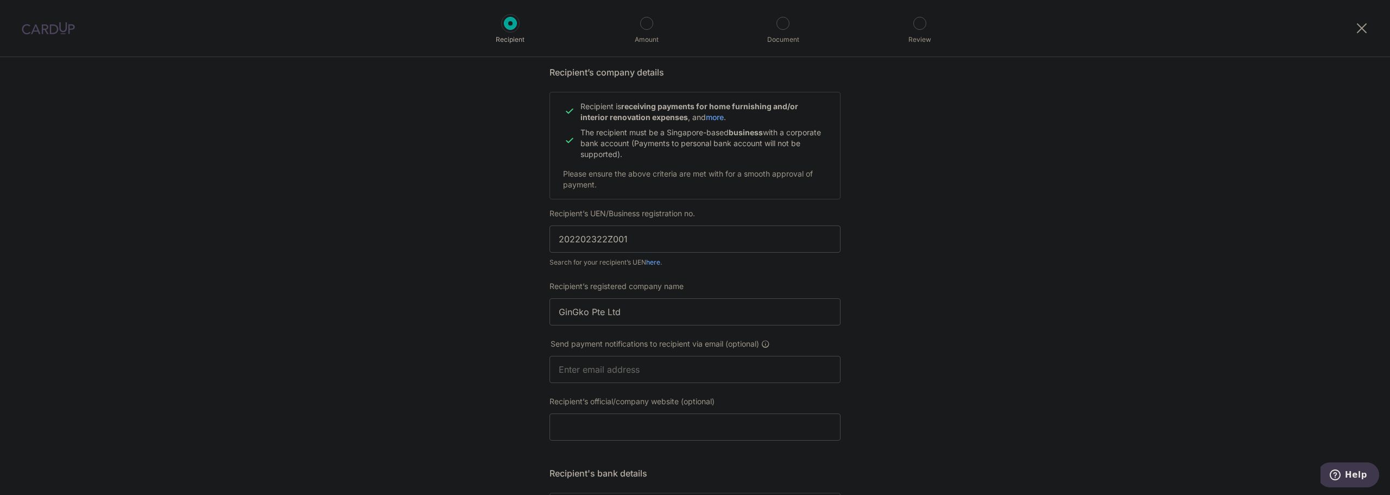
scroll to position [0, 0]
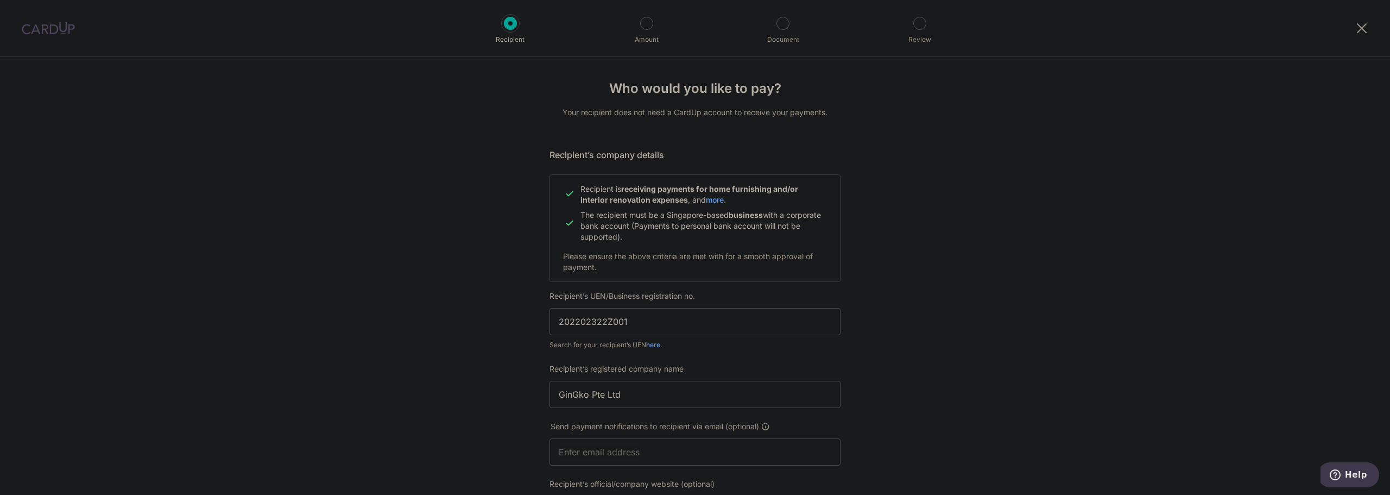
click at [53, 30] on img at bounding box center [48, 28] width 53 height 13
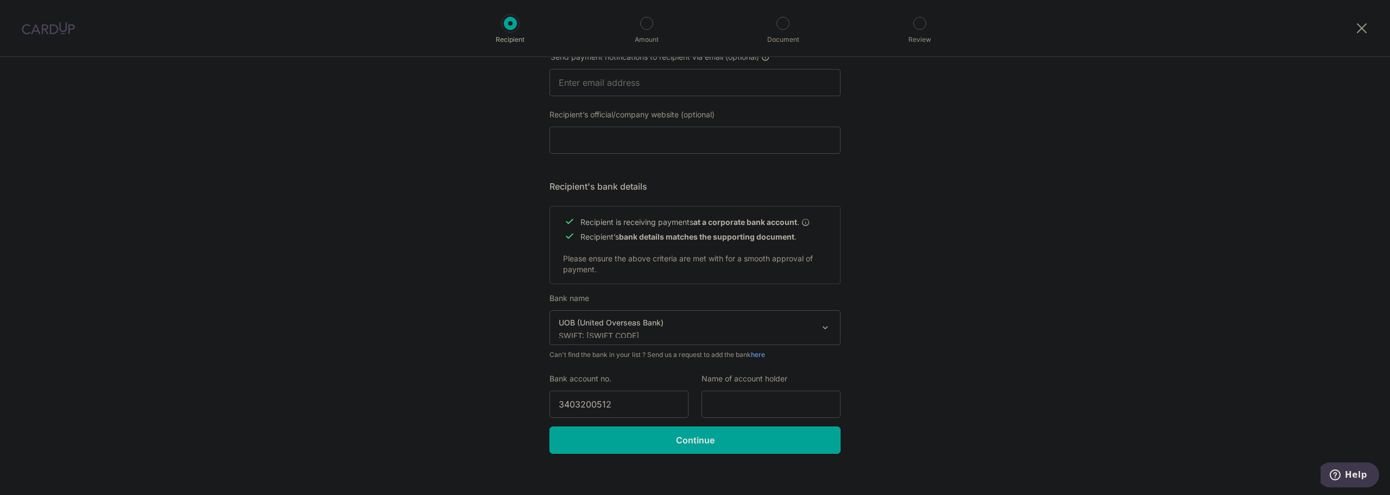
scroll to position [379, 0]
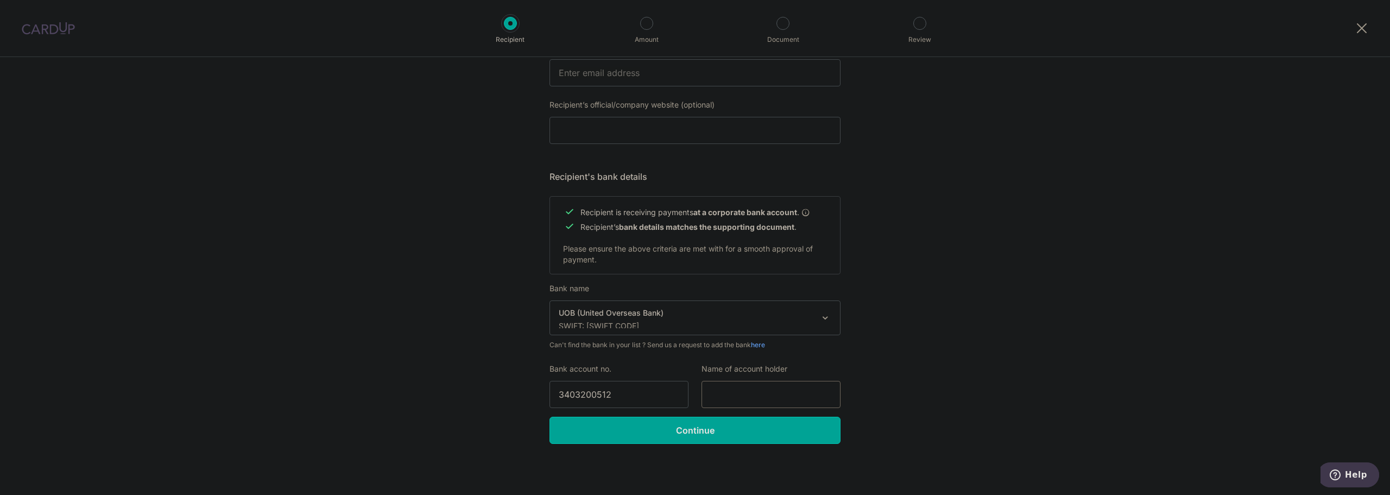
click at [766, 388] on input "text" at bounding box center [771, 394] width 139 height 27
type input "GINGKO PTE LTD"
click at [927, 321] on div "Who would you like to pay? Your recipient does not need a CardUp account to rec…" at bounding box center [695, 86] width 1390 height 817
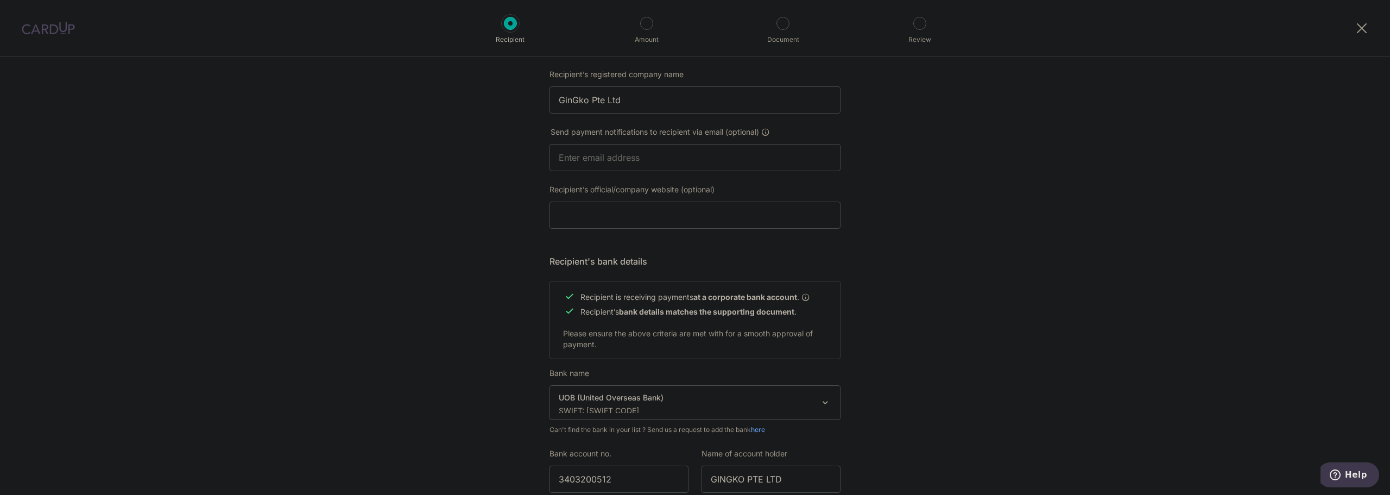
scroll to position [270, 0]
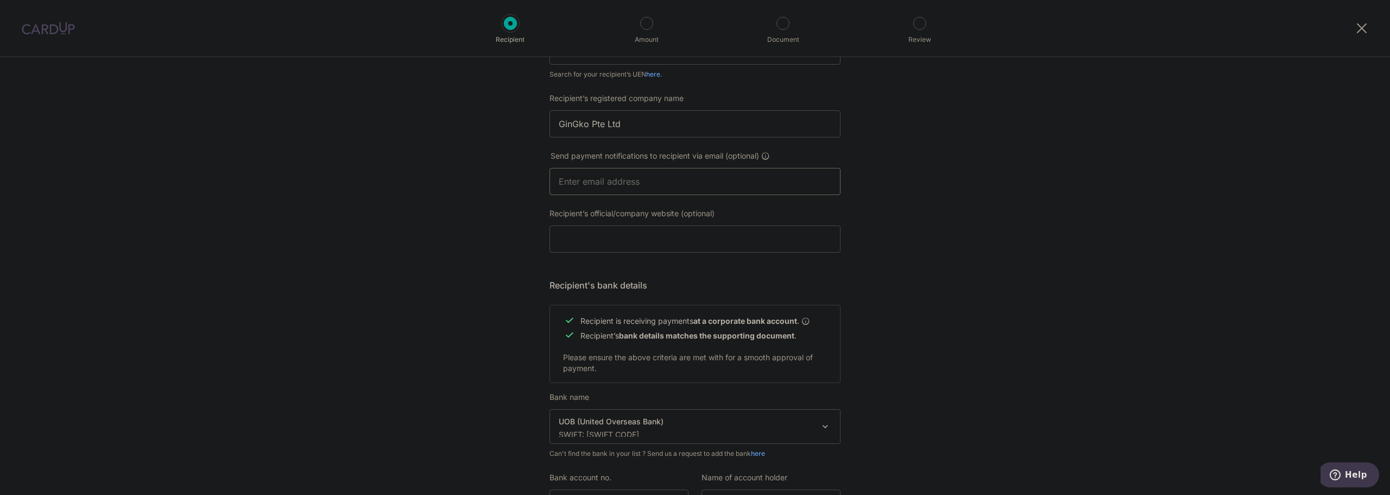
click at [627, 192] on input "text" at bounding box center [695, 181] width 291 height 27
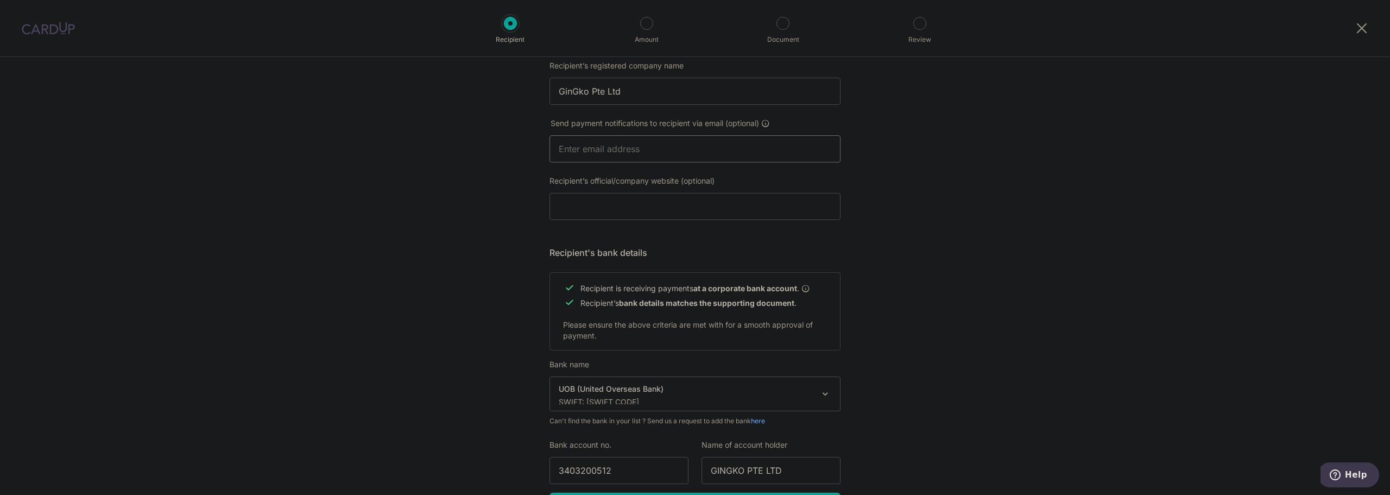
scroll to position [379, 0]
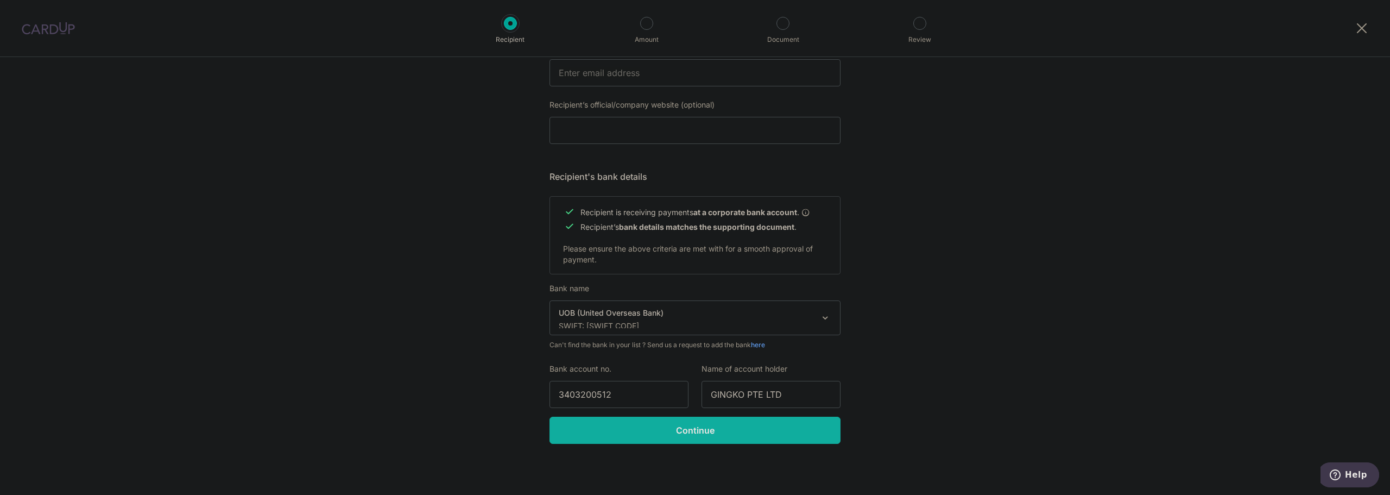
click at [696, 431] on input "Continue" at bounding box center [695, 429] width 291 height 27
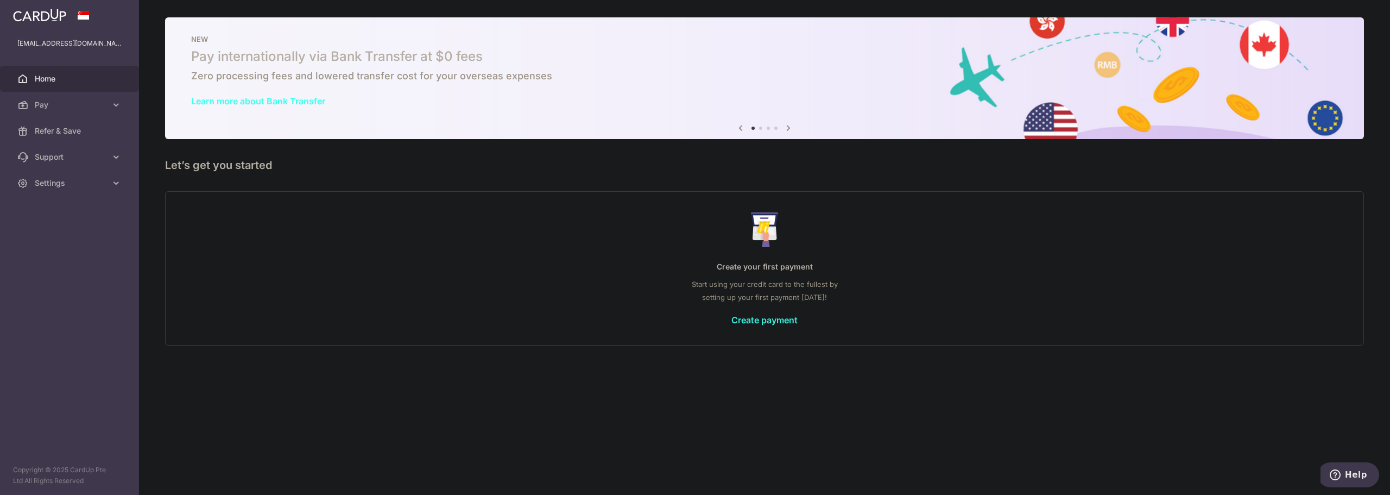
click at [764, 324] on link "Create payment" at bounding box center [764, 319] width 66 height 11
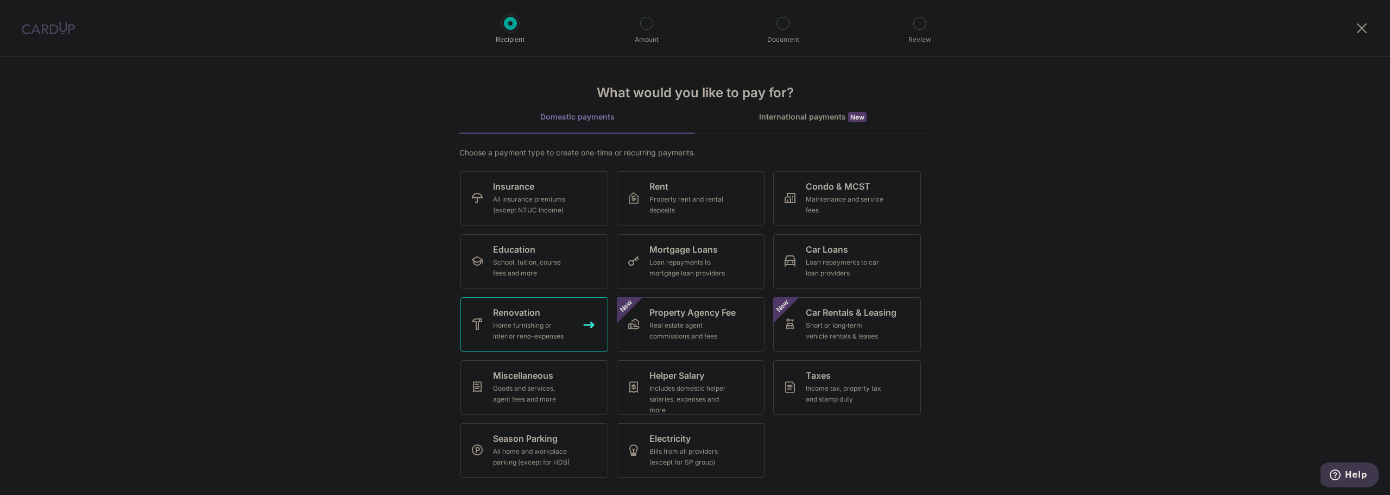
click at [535, 314] on span "Renovation" at bounding box center [516, 312] width 47 height 13
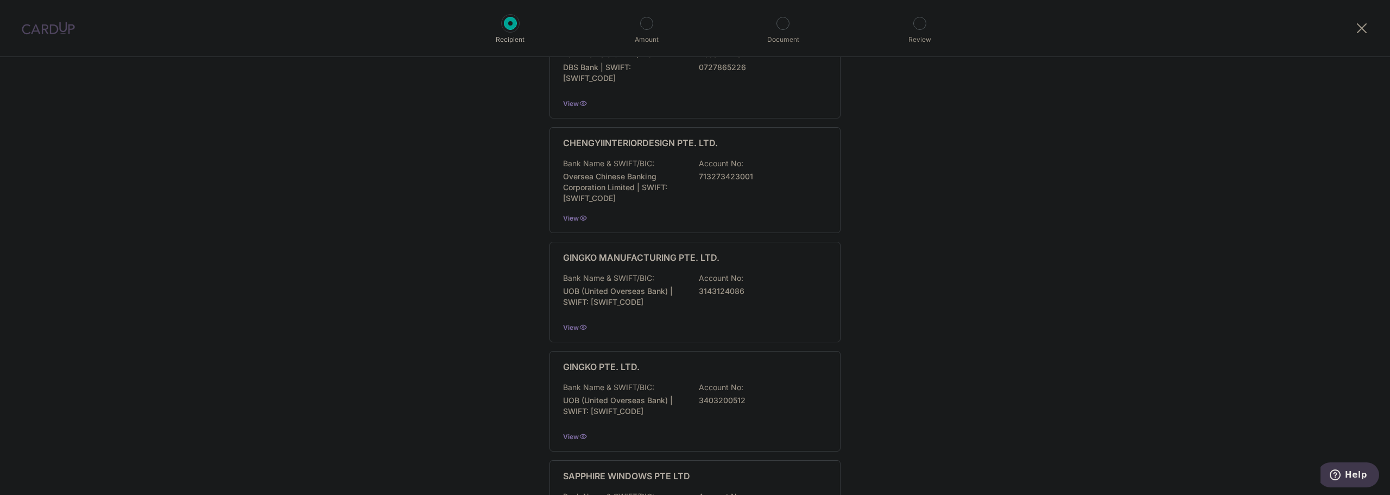
scroll to position [272, 0]
click at [682, 419] on div "GINGKO PTE. LTD. Bank Name & SWIFT/BIC: UOB (United Overseas Bank) | SWIFT: [SW…" at bounding box center [695, 394] width 291 height 100
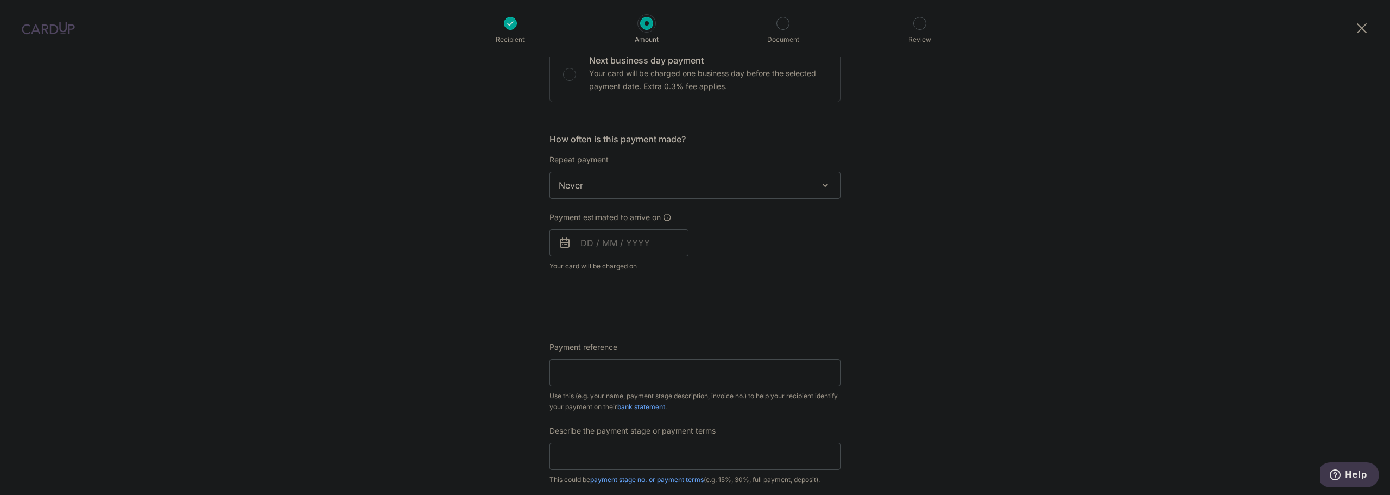
scroll to position [543, 0]
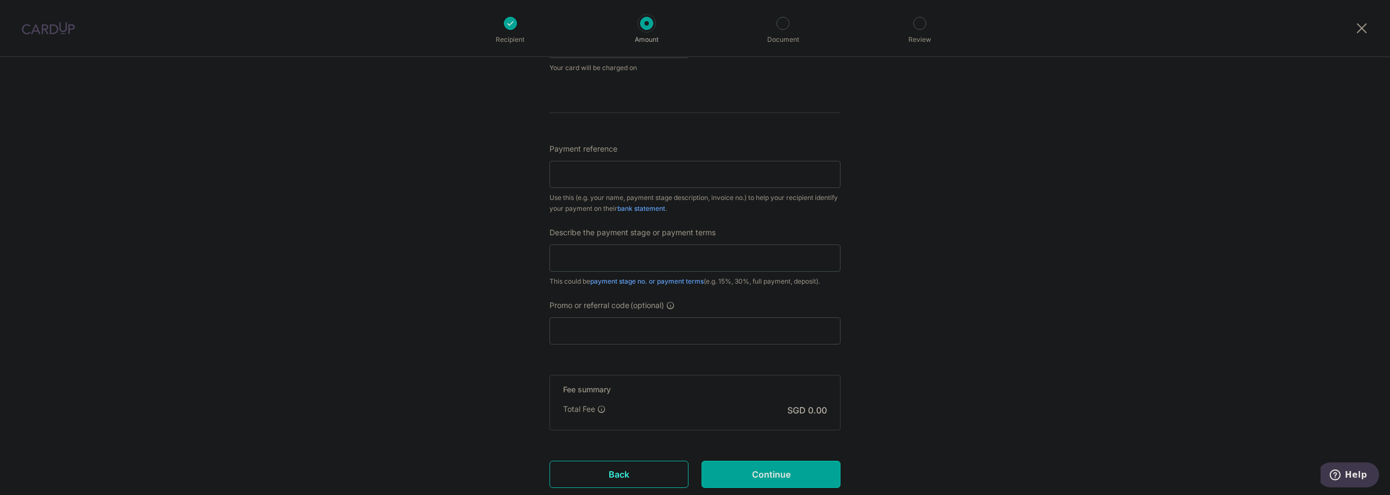
click at [627, 471] on link "Back" at bounding box center [619, 473] width 139 height 27
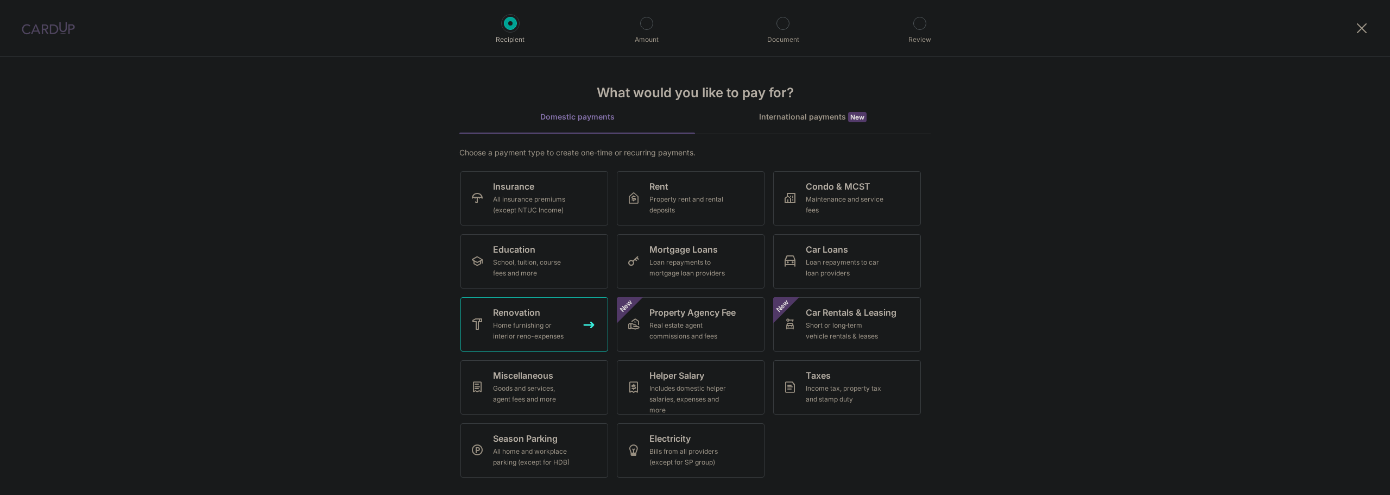
click at [495, 335] on div "Home furnishing or interior reno-expenses" at bounding box center [532, 331] width 78 height 22
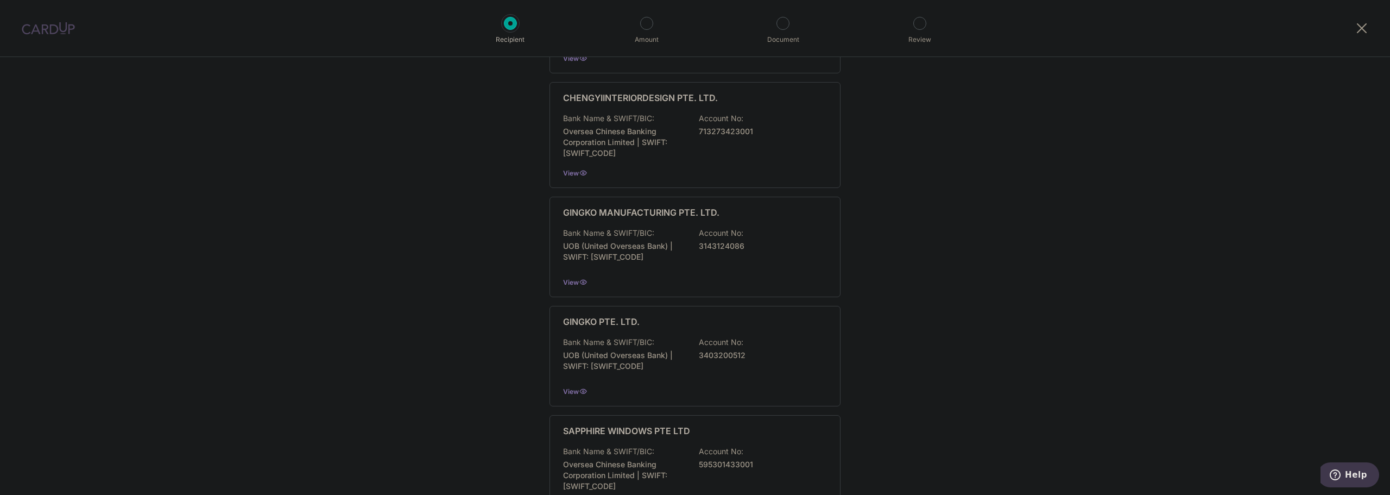
scroll to position [326, 0]
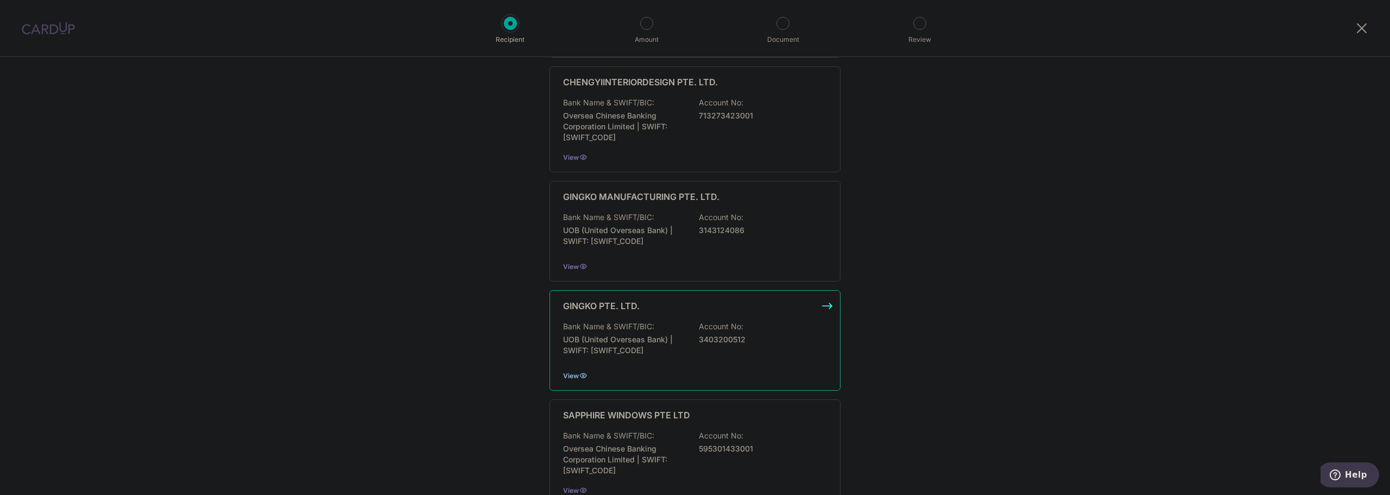
click at [569, 376] on span "View" at bounding box center [571, 375] width 16 height 8
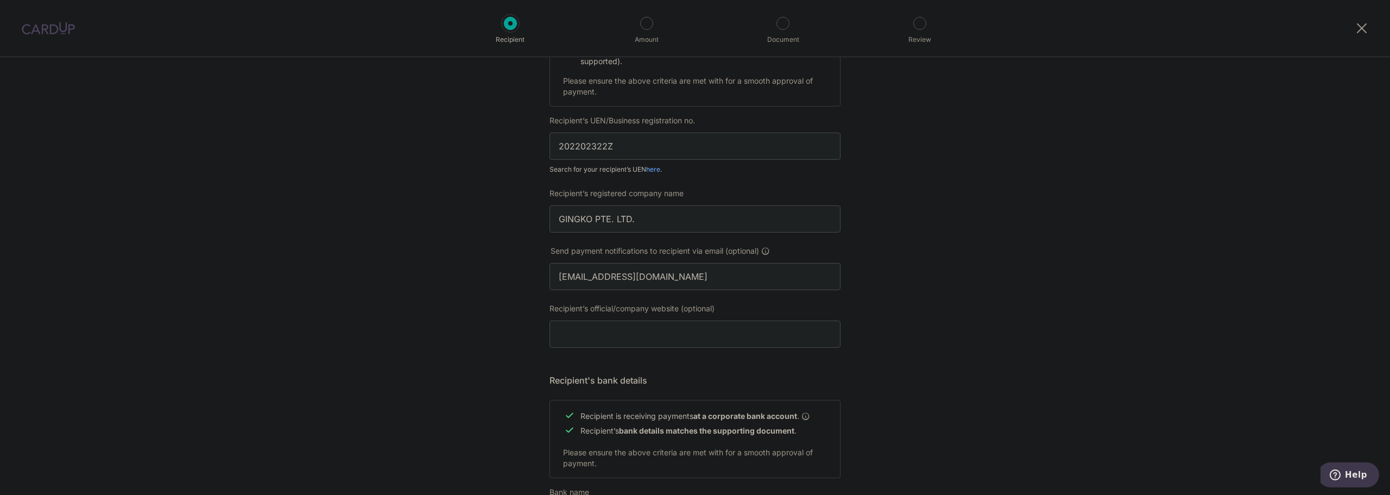
scroll to position [38, 0]
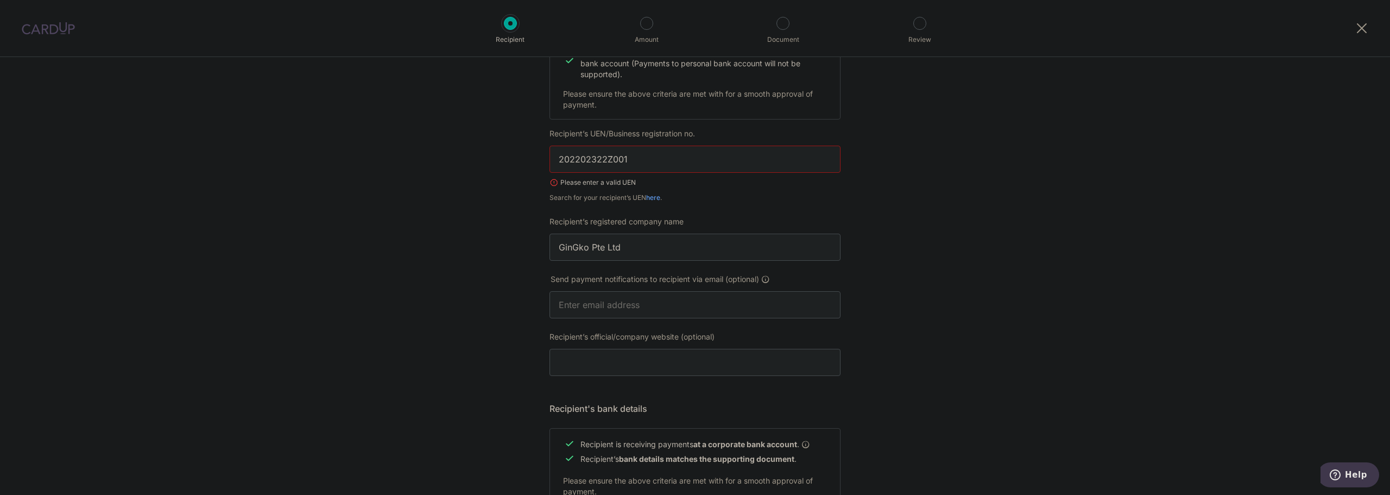
scroll to position [119, 0]
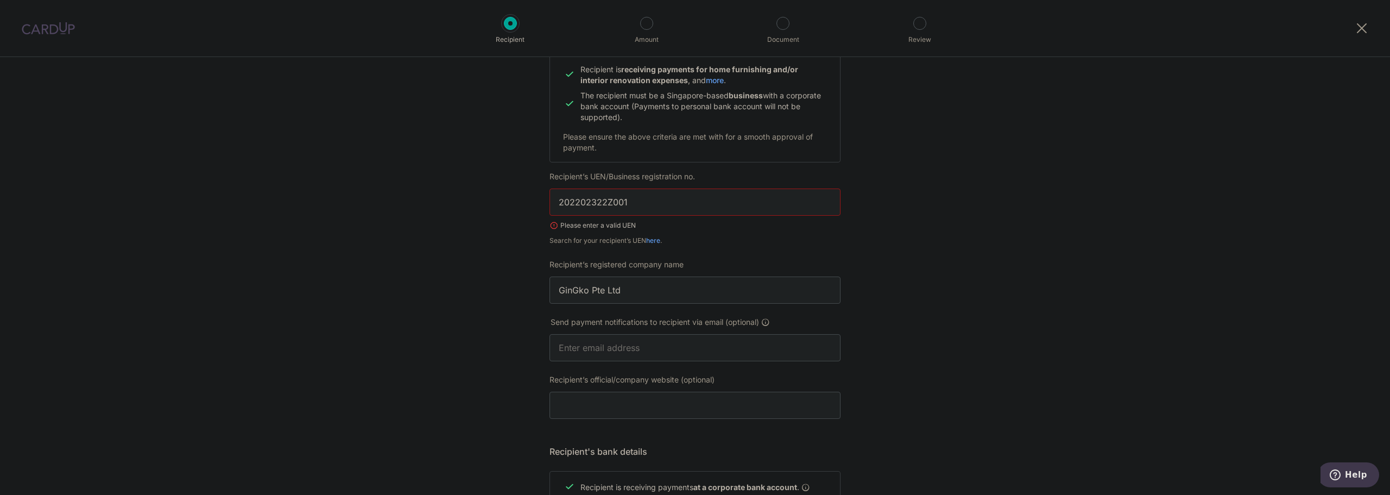
click at [444, 218] on div "Recipient Details Your recipient does not need a CardUp account to receive your…" at bounding box center [695, 479] width 1390 height 1083
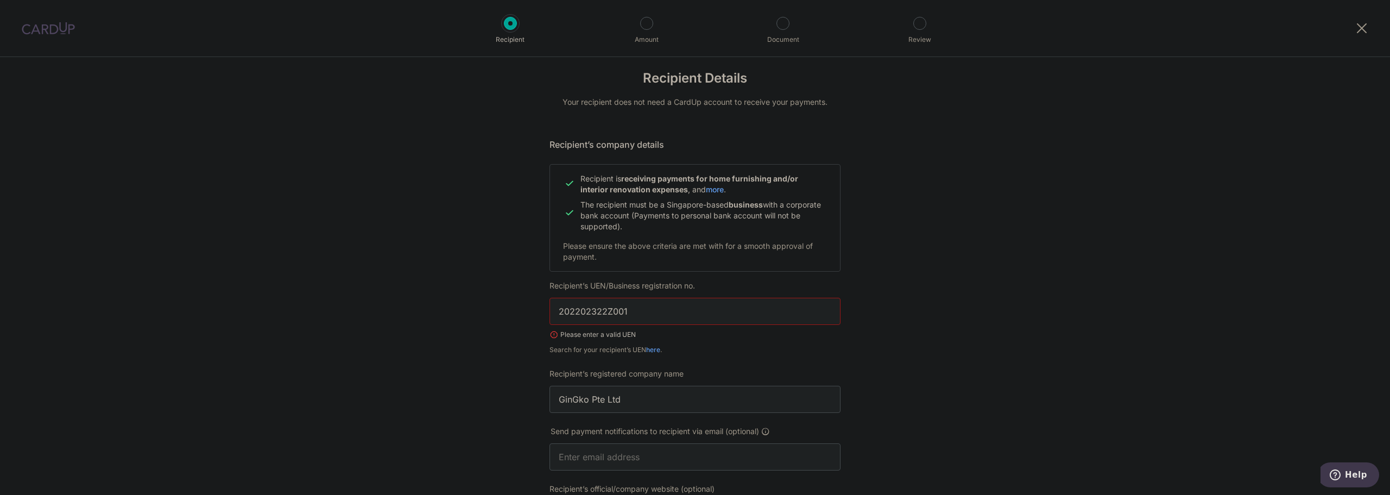
scroll to position [0, 0]
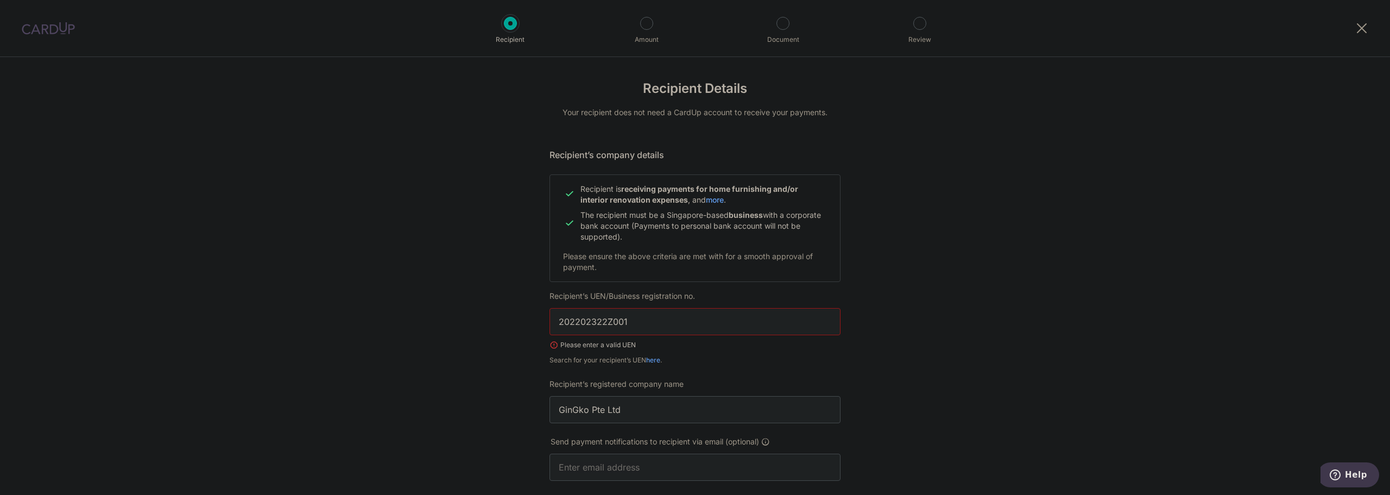
click at [669, 350] on div "Please enter a valid UEN" at bounding box center [695, 344] width 291 height 11
click at [646, 359] on link "here" at bounding box center [653, 360] width 14 height 8
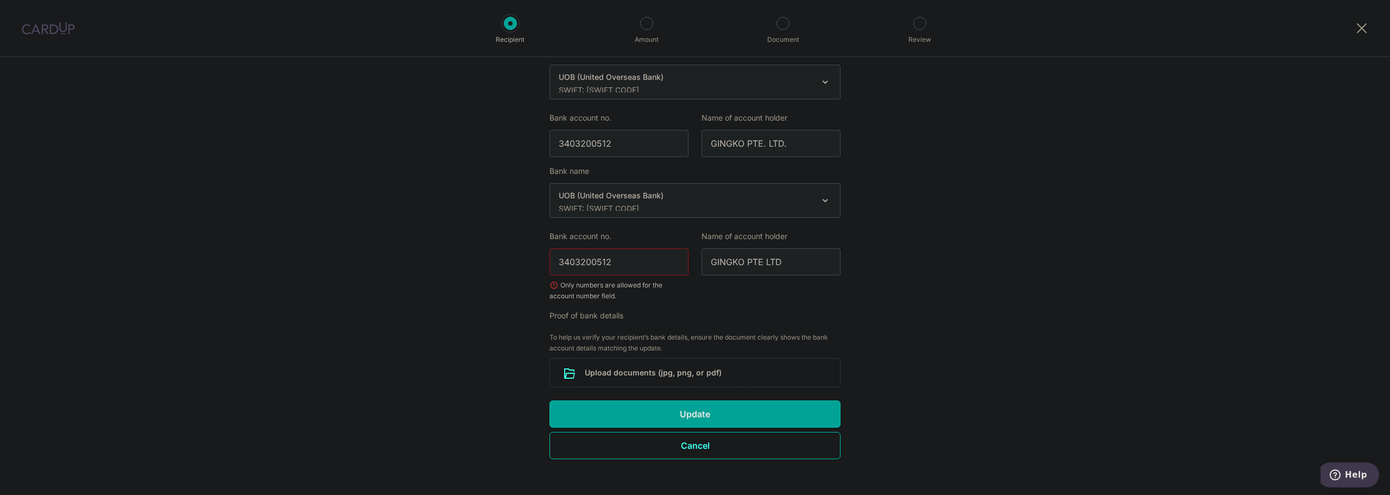
scroll to position [645, 0]
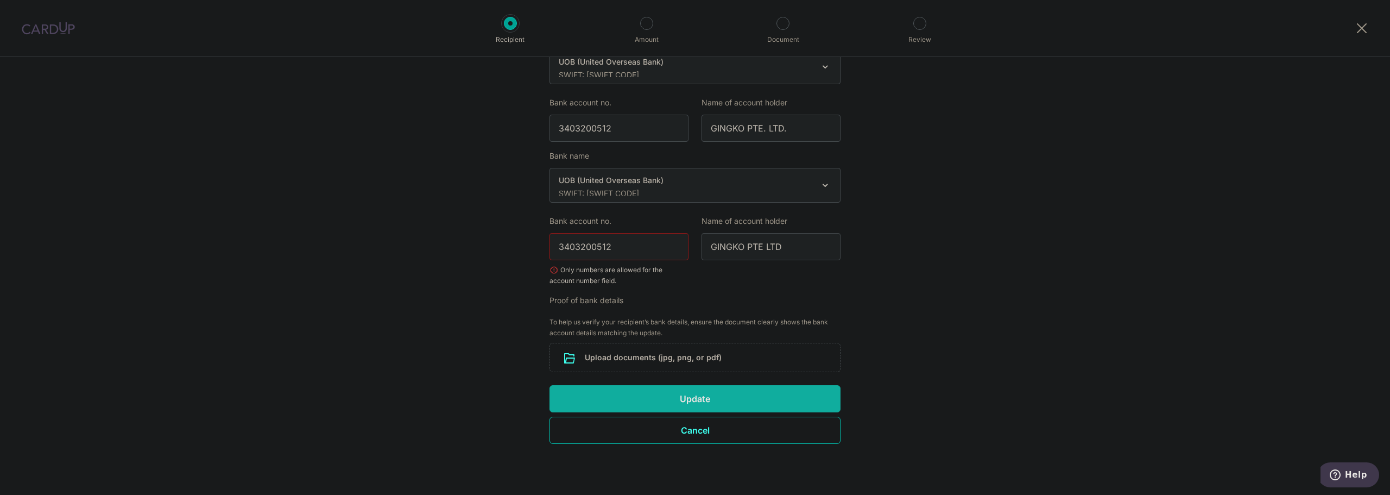
click at [703, 398] on button "Update" at bounding box center [695, 398] width 291 height 27
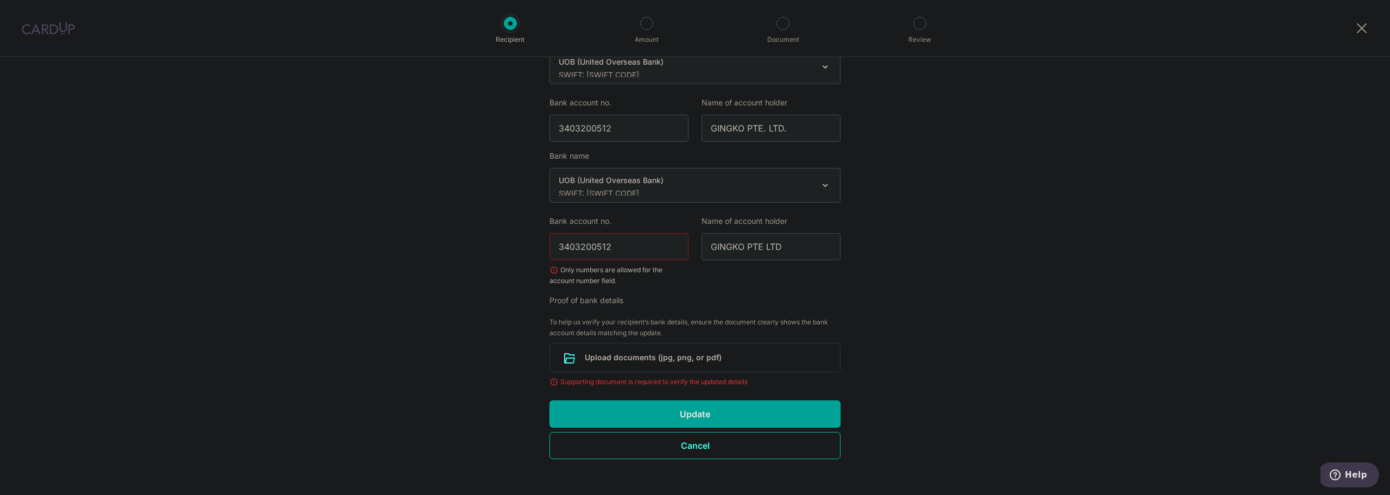
click at [612, 388] on div "Proof of bank details To help us verify your recipient’s bank details, ensure t…" at bounding box center [695, 377] width 291 height 164
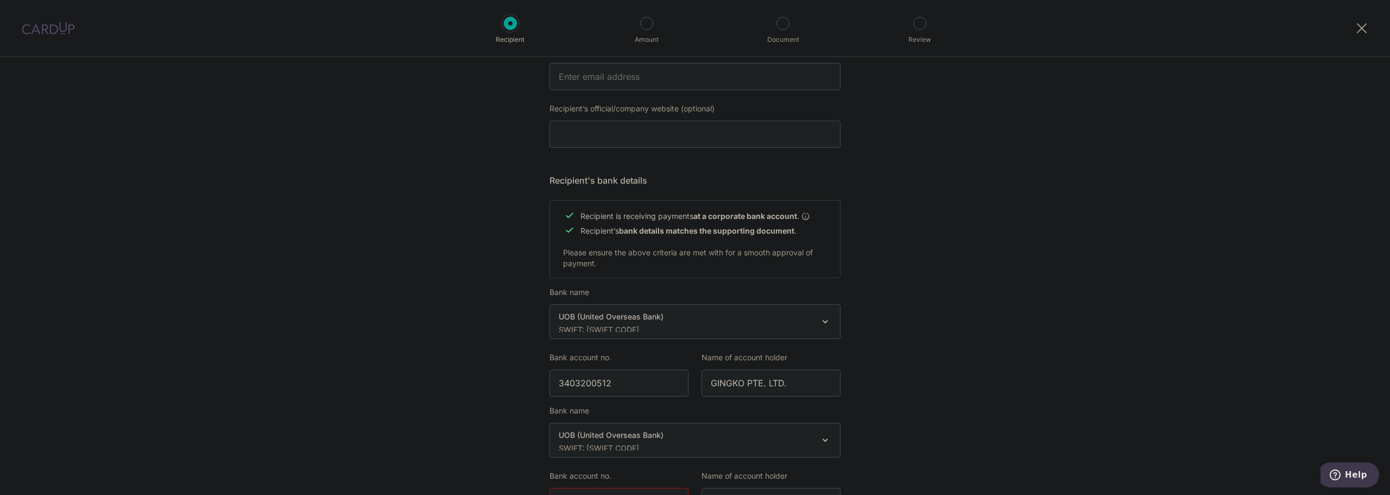
scroll to position [660, 0]
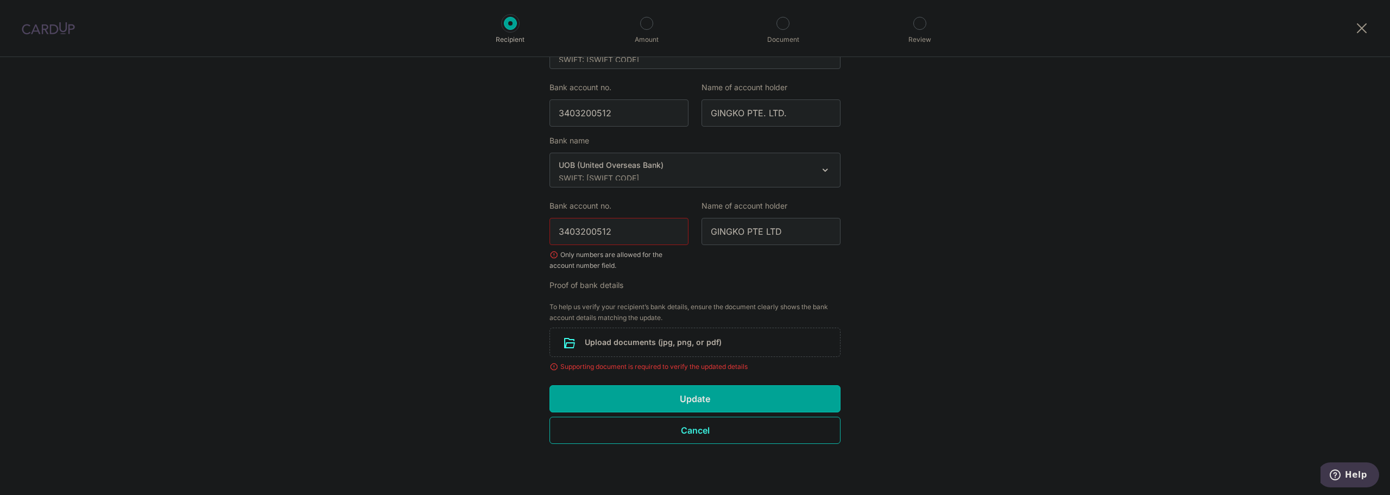
click at [689, 432] on button "Cancel" at bounding box center [695, 429] width 291 height 27
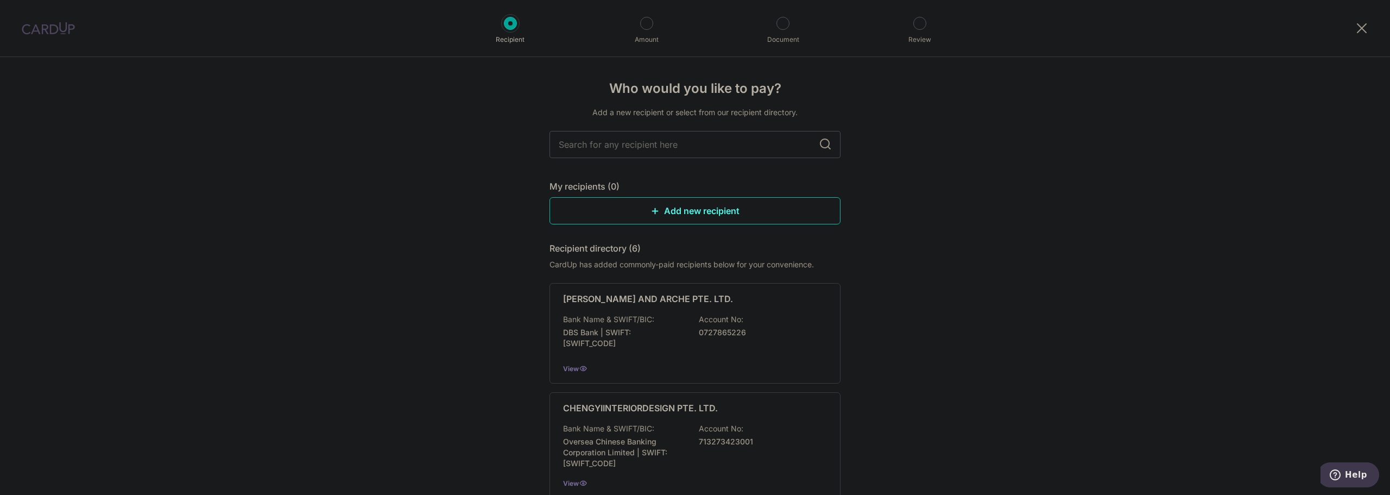
drag, startPoint x: 648, startPoint y: 221, endPoint x: 733, endPoint y: 55, distance: 186.8
click at [648, 221] on link "Add new recipient" at bounding box center [695, 210] width 291 height 27
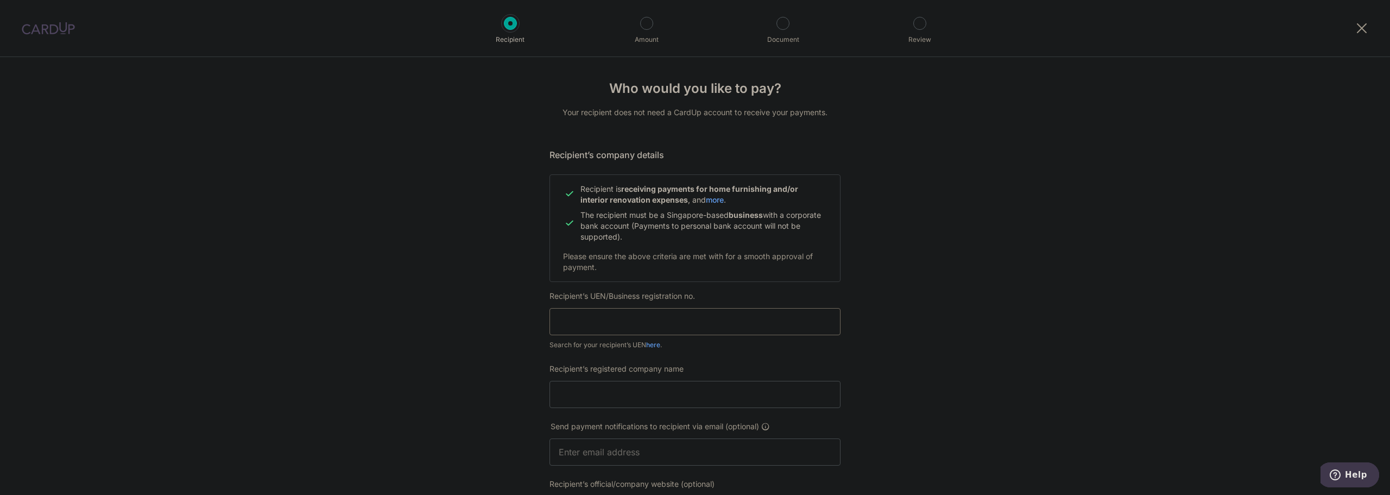
click at [651, 318] on input "text" at bounding box center [695, 321] width 291 height 27
paste input "202202322Z"
click at [646, 389] on input "Recipient’s registered company name" at bounding box center [695, 394] width 291 height 27
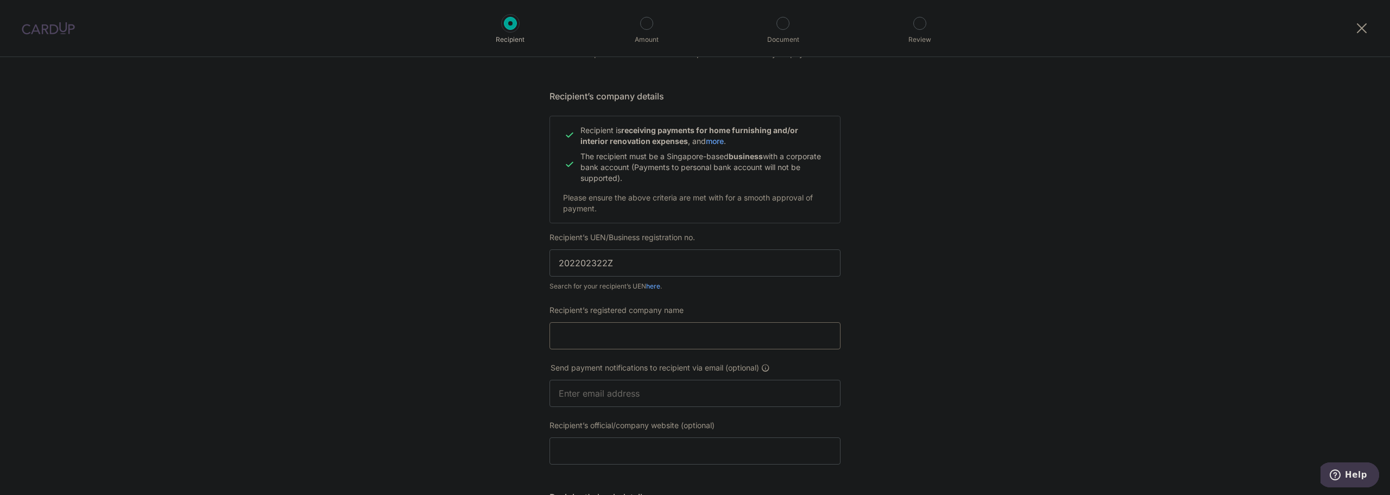
scroll to position [109, 0]
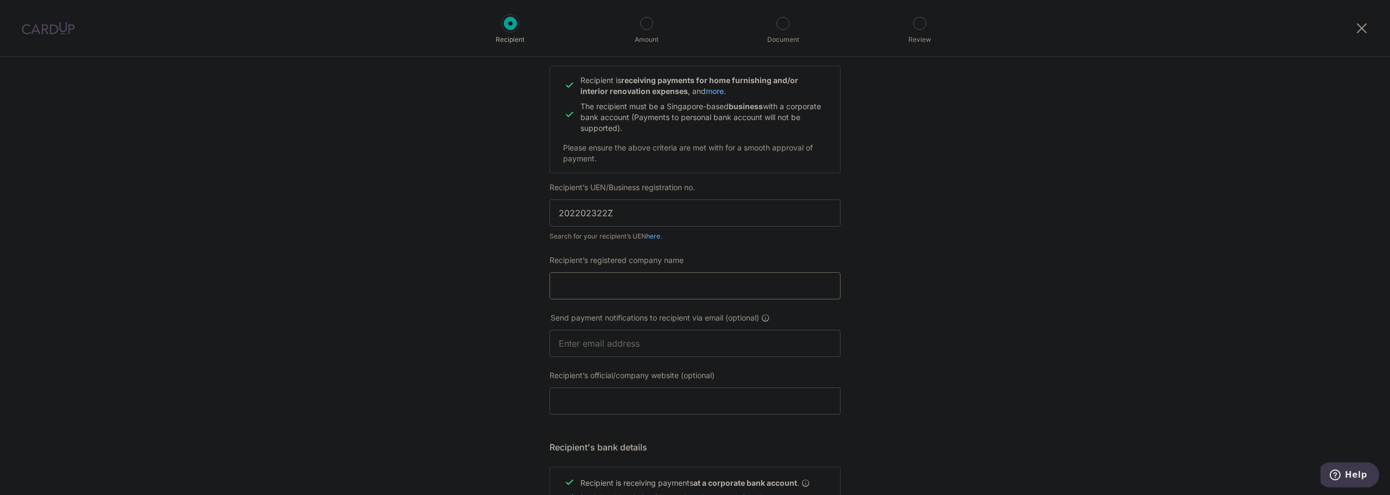
click at [672, 282] on input "Recipient’s registered company name" at bounding box center [695, 285] width 291 height 27
click at [559, 211] on input "202202322Z" at bounding box center [695, 212] width 291 height 27
type input "202202322Z"
click at [666, 285] on input "Recipient’s registered company name" at bounding box center [695, 285] width 291 height 27
click at [642, 289] on input "Recipient’s registered company name" at bounding box center [695, 285] width 291 height 27
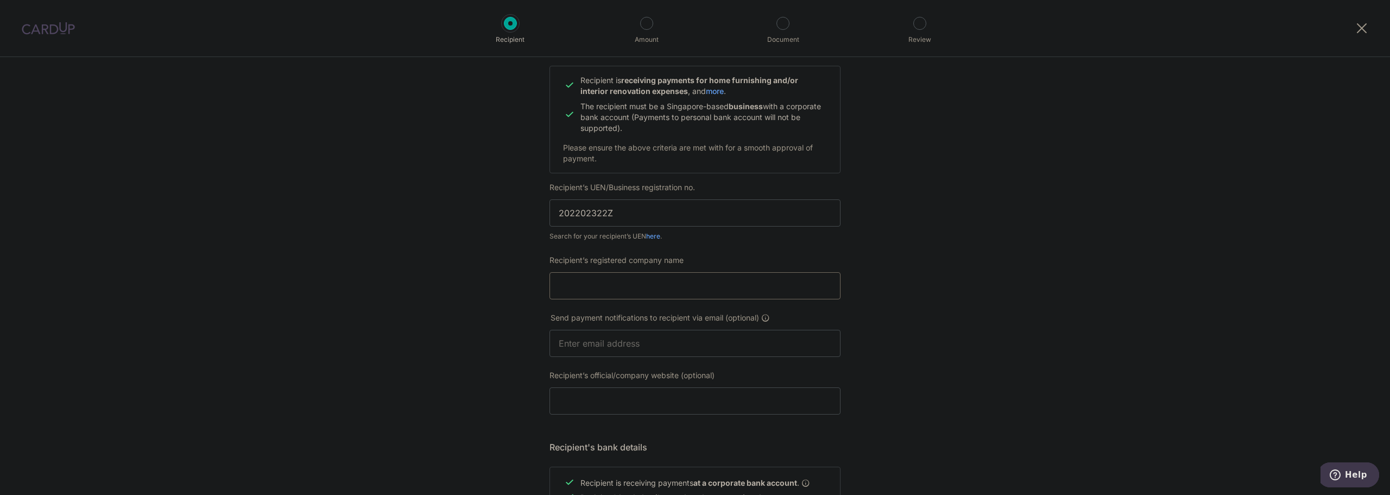
paste input "GinGko Pte Ltd"
click at [557, 287] on input "GinGko Pte Ltd" at bounding box center [695, 285] width 291 height 27
type input "GinGko Pte Ltd"
click at [769, 350] on input "text" at bounding box center [695, 343] width 291 height 27
type input "nashlie1@gmail.com"
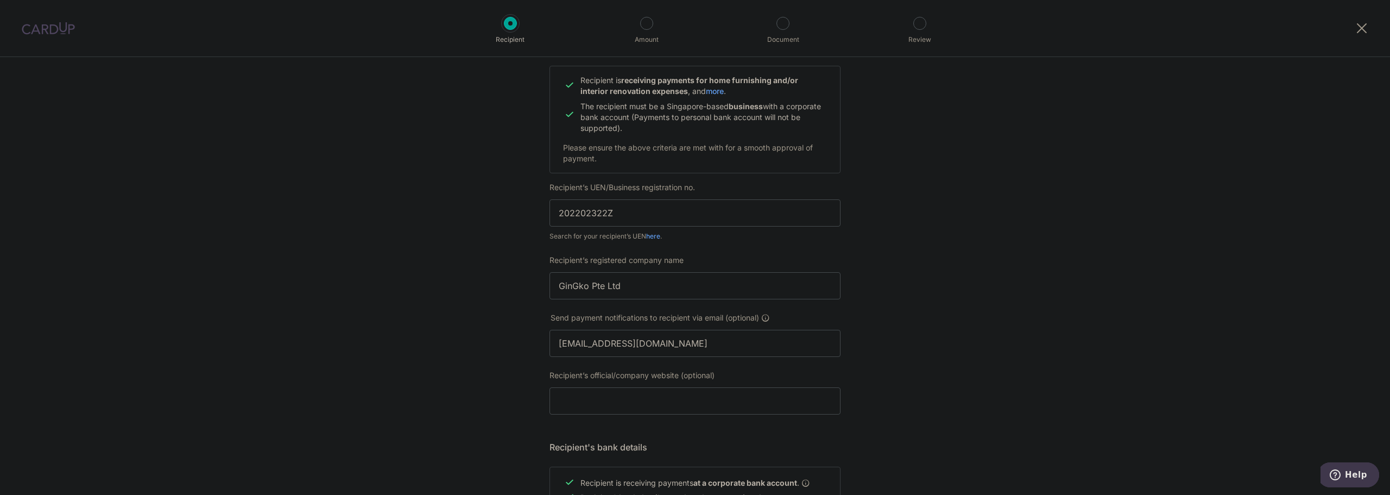
click at [976, 362] on div "Who would you like to pay? Your recipient does not need a CardUp account to rec…" at bounding box center [695, 356] width 1390 height 817
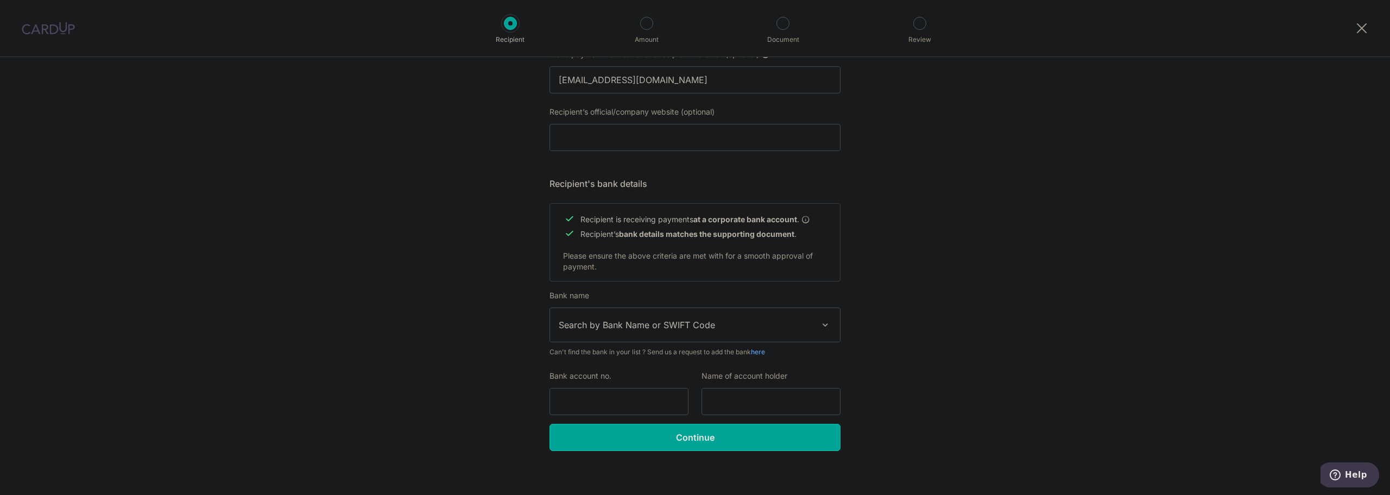
scroll to position [379, 0]
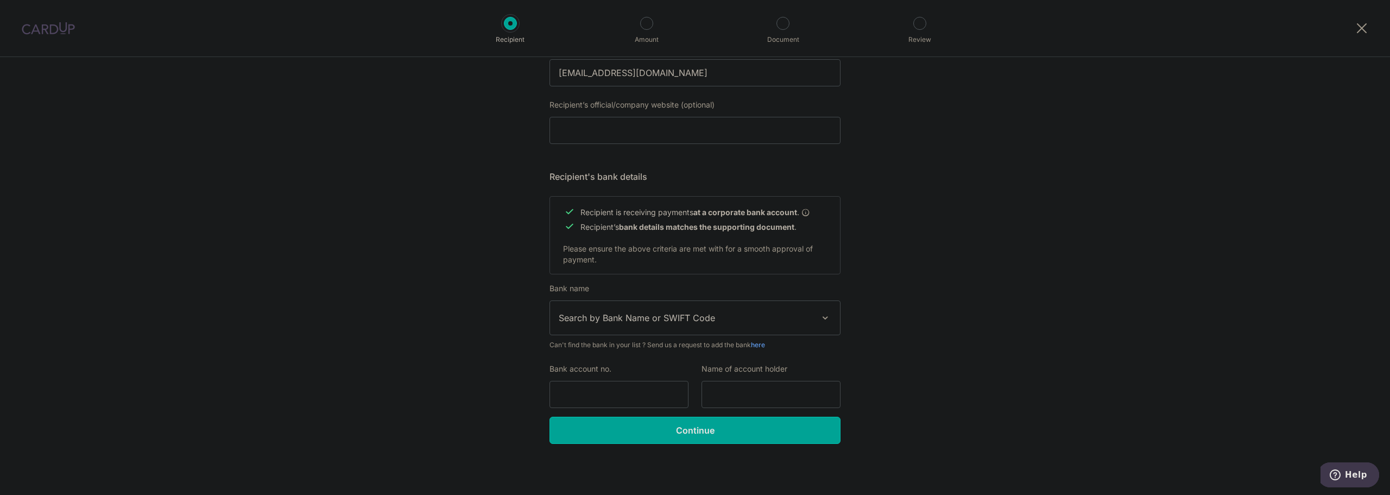
click at [664, 319] on span "Search by Bank Name or SWIFT Code" at bounding box center [686, 317] width 255 height 13
type input "UOB"
select select "18"
click at [598, 382] on input "Bank account no." at bounding box center [619, 394] width 139 height 27
type input "3403200512"
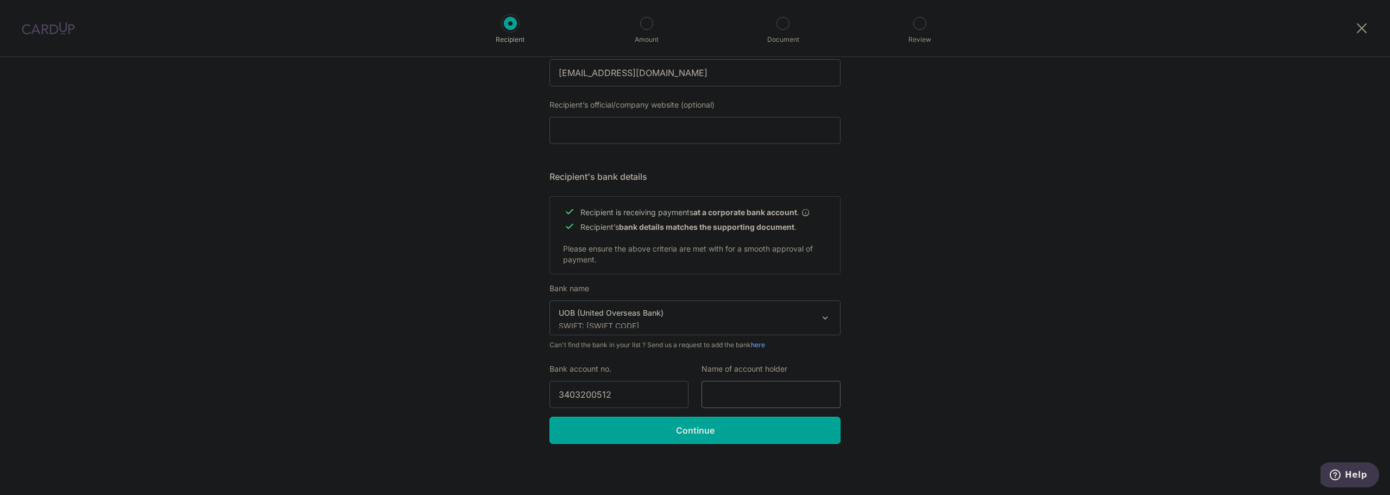
click at [806, 396] on input "text" at bounding box center [771, 394] width 139 height 27
type input "GINGKO PTE LTD"
click at [969, 400] on div "Who would you like to pay? Your recipient does not need a CardUp account to rec…" at bounding box center [695, 86] width 1390 height 817
click at [747, 434] on input "Continue" at bounding box center [695, 429] width 291 height 27
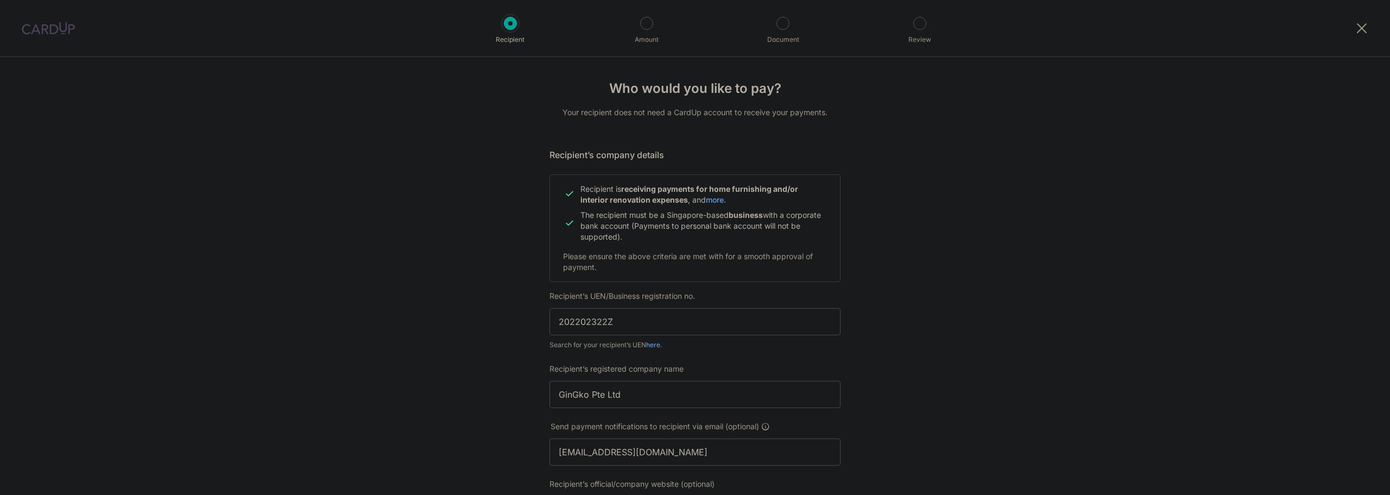
scroll to position [405, 0]
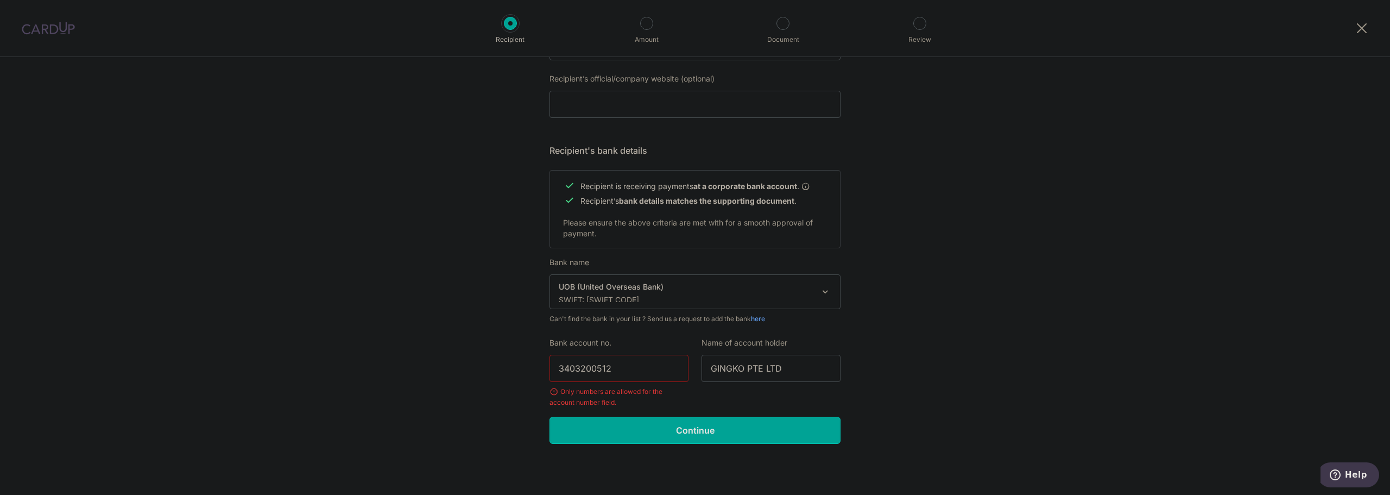
click at [643, 364] on input "3403200512" at bounding box center [619, 368] width 139 height 27
click at [559, 368] on input "3403200512" at bounding box center [619, 368] width 139 height 27
type input "3403200512"
click at [595, 430] on input "Continue" at bounding box center [695, 429] width 291 height 27
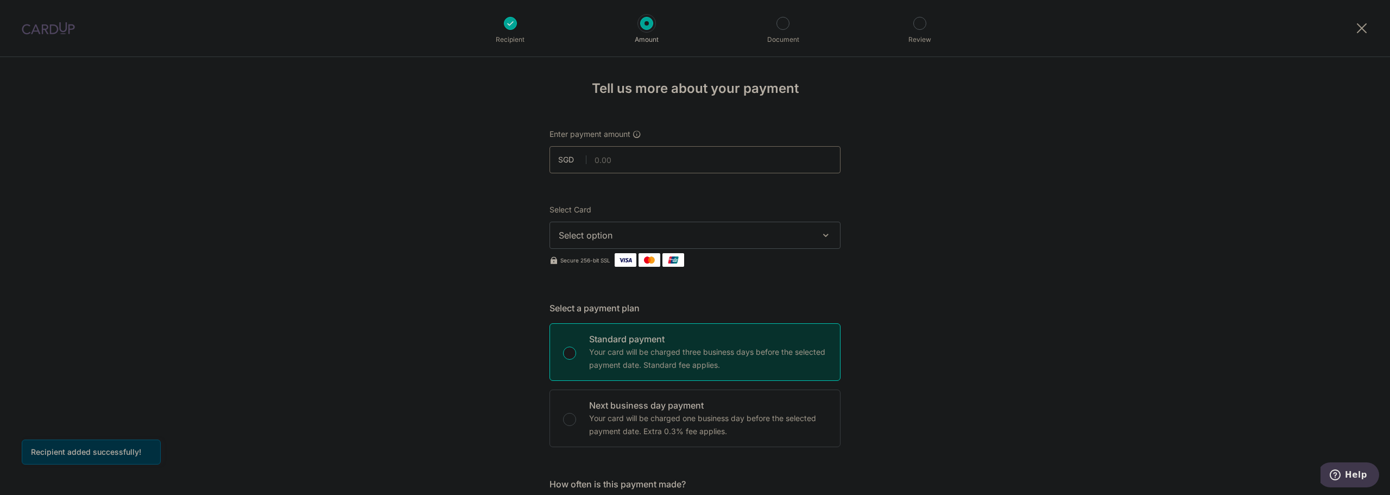
click at [660, 157] on input "text" at bounding box center [695, 159] width 291 height 27
type input "1.00"
click at [654, 225] on button "Select option" at bounding box center [695, 235] width 291 height 27
click at [633, 265] on span "Add credit card" at bounding box center [704, 265] width 253 height 11
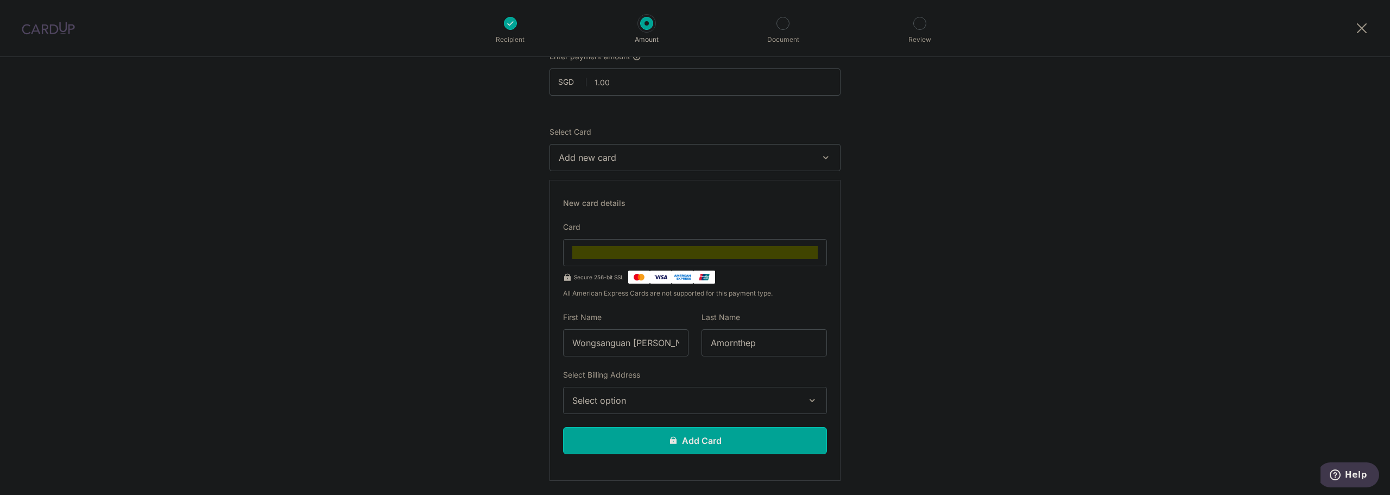
scroll to position [109, 0]
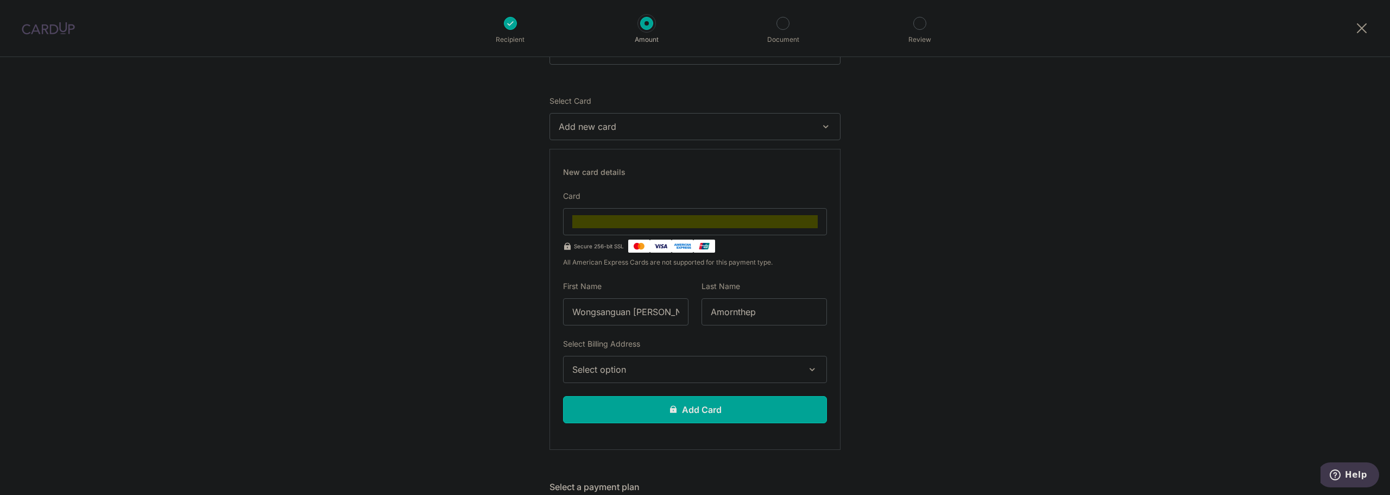
click at [670, 317] on input "Wongsanguan [PERSON_NAME]" at bounding box center [625, 311] width 125 height 27
type input "Nashlie"
type input "Yao"
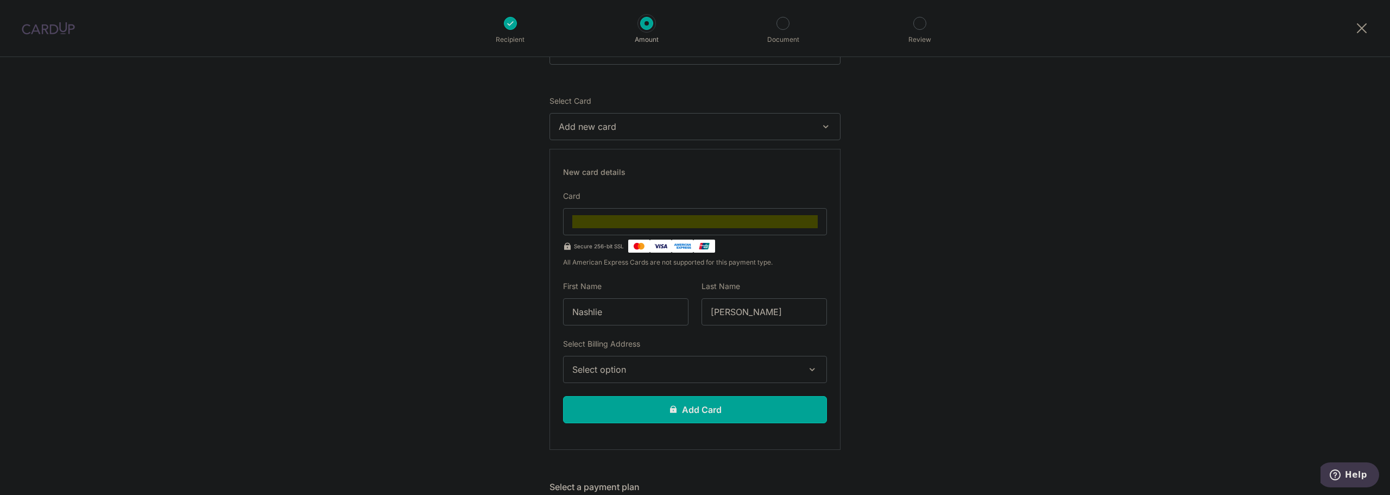
click at [621, 377] on button "Select option" at bounding box center [695, 369] width 264 height 27
click at [629, 397] on span "Add Billing Address" at bounding box center [705, 399] width 226 height 11
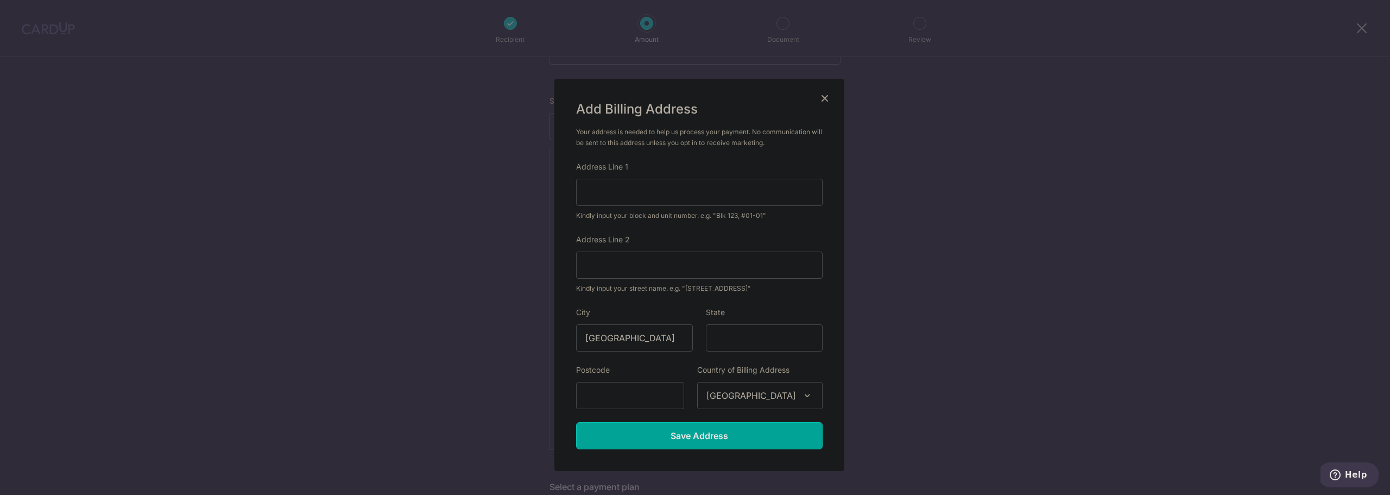
drag, startPoint x: 662, startPoint y: 89, endPoint x: 666, endPoint y: 153, distance: 64.2
click at [708, 110] on div "Add Billing Address Your address is needed to help us process your payment. No …" at bounding box center [699, 275] width 290 height 392
click at [628, 187] on input "Address Line 1" at bounding box center [699, 192] width 247 height 27
type input "66 Springleaf Avenue"
type input "OTH"
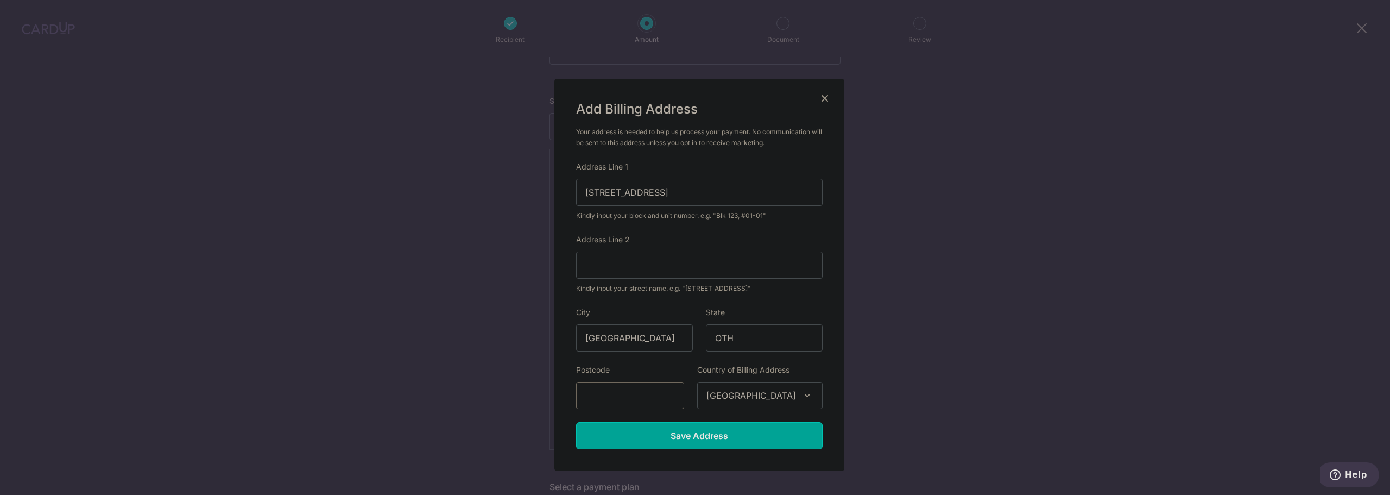
type input "788473"
click at [737, 329] on input "OTH" at bounding box center [764, 337] width 117 height 27
type input "O"
type input "[GEOGRAPHIC_DATA]"
click at [681, 437] on input "Save Address" at bounding box center [699, 435] width 247 height 27
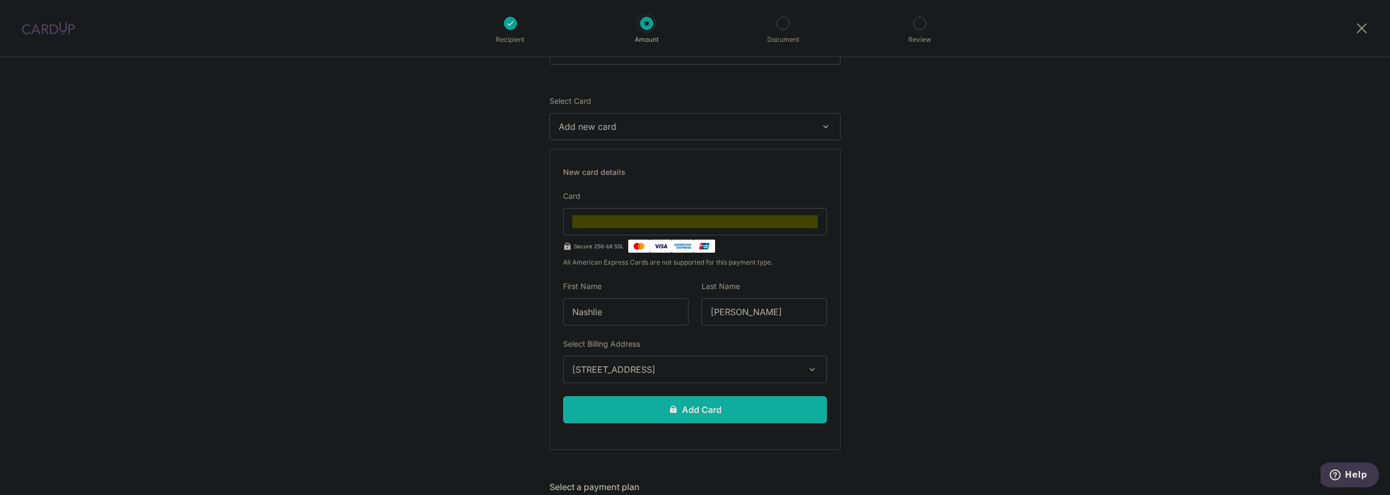
click at [700, 413] on button "Add Card" at bounding box center [695, 409] width 264 height 27
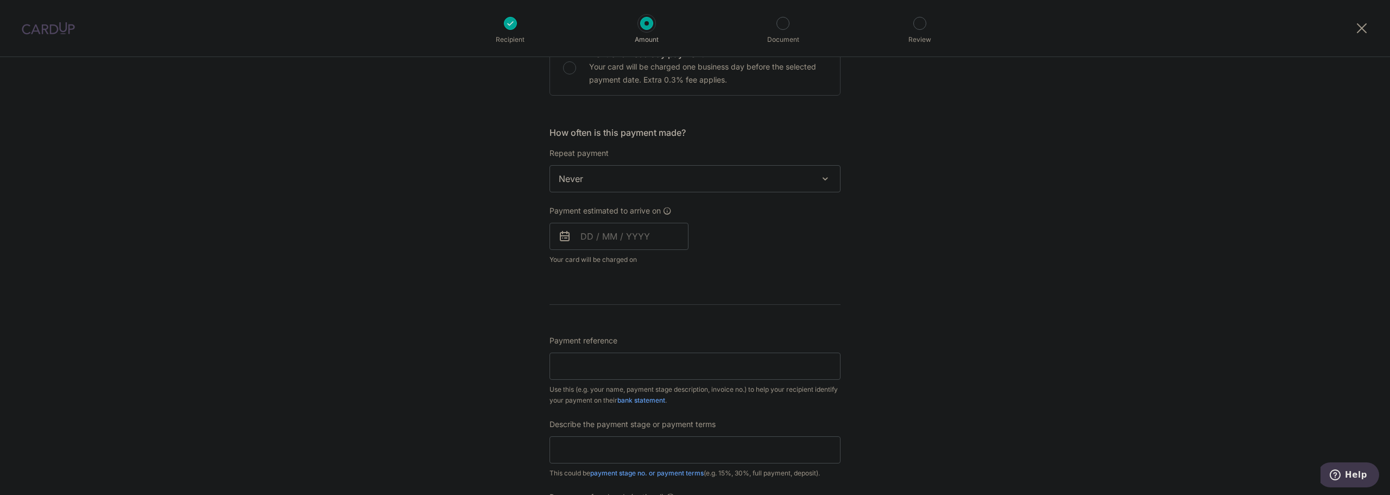
scroll to position [336, 0]
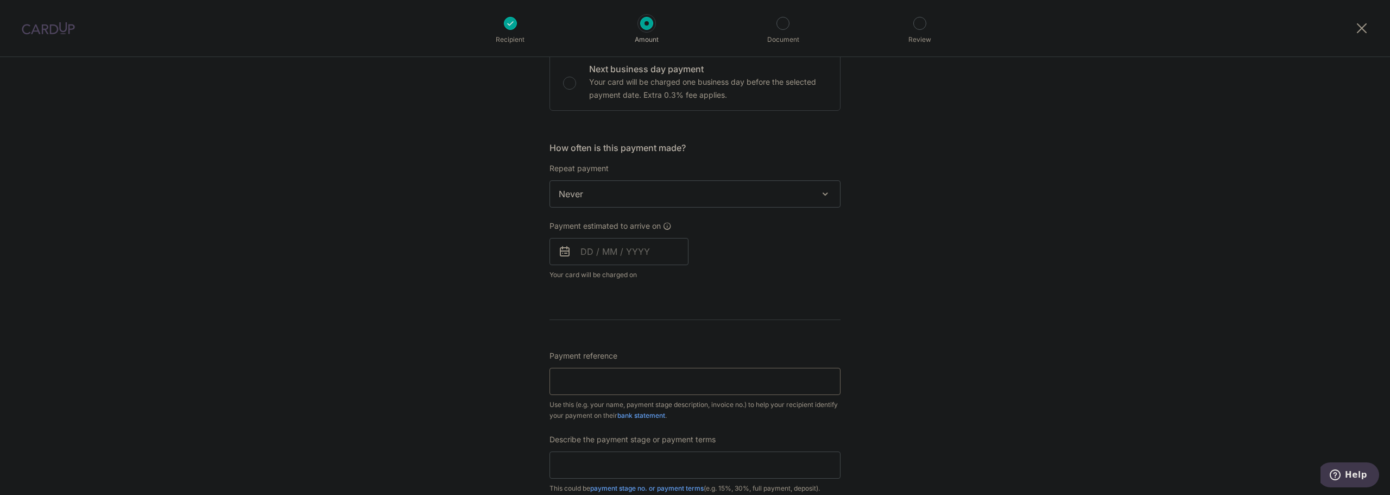
click at [595, 383] on input "Payment reference" at bounding box center [695, 381] width 291 height 27
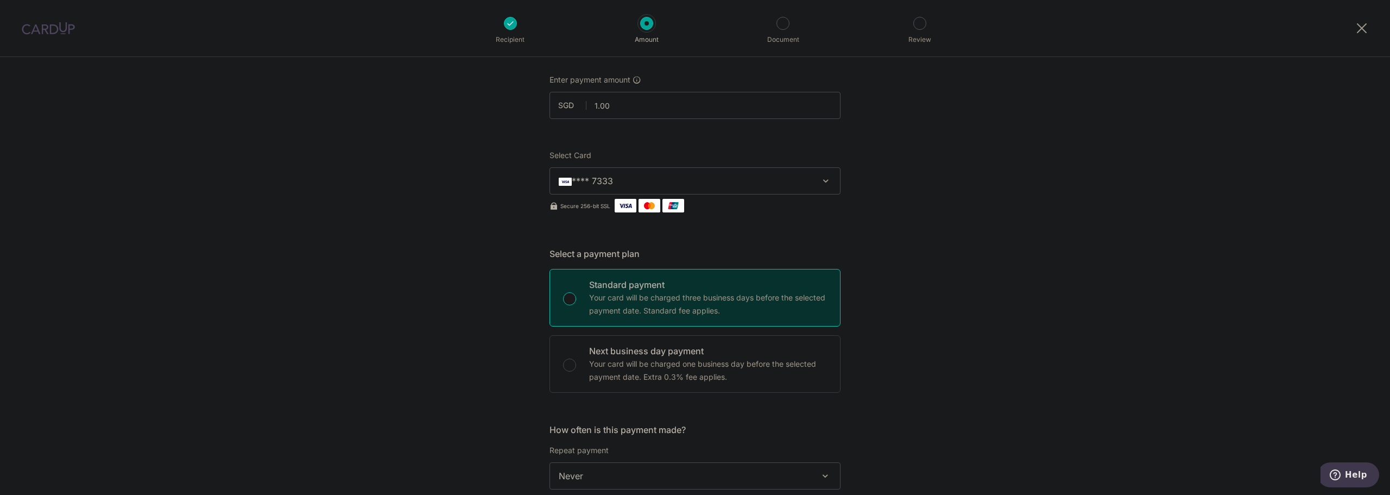
scroll to position [10, 0]
